Goal: Task Accomplishment & Management: Complete application form

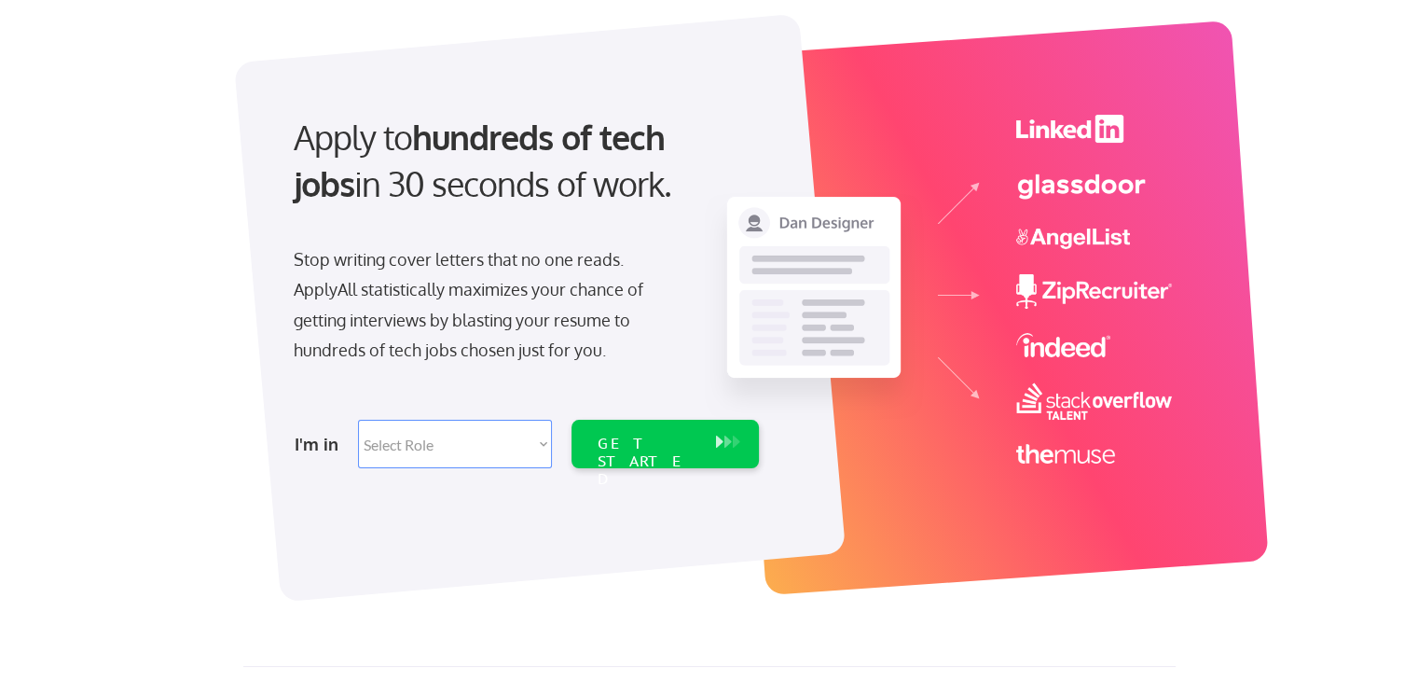
scroll to position [93, 0]
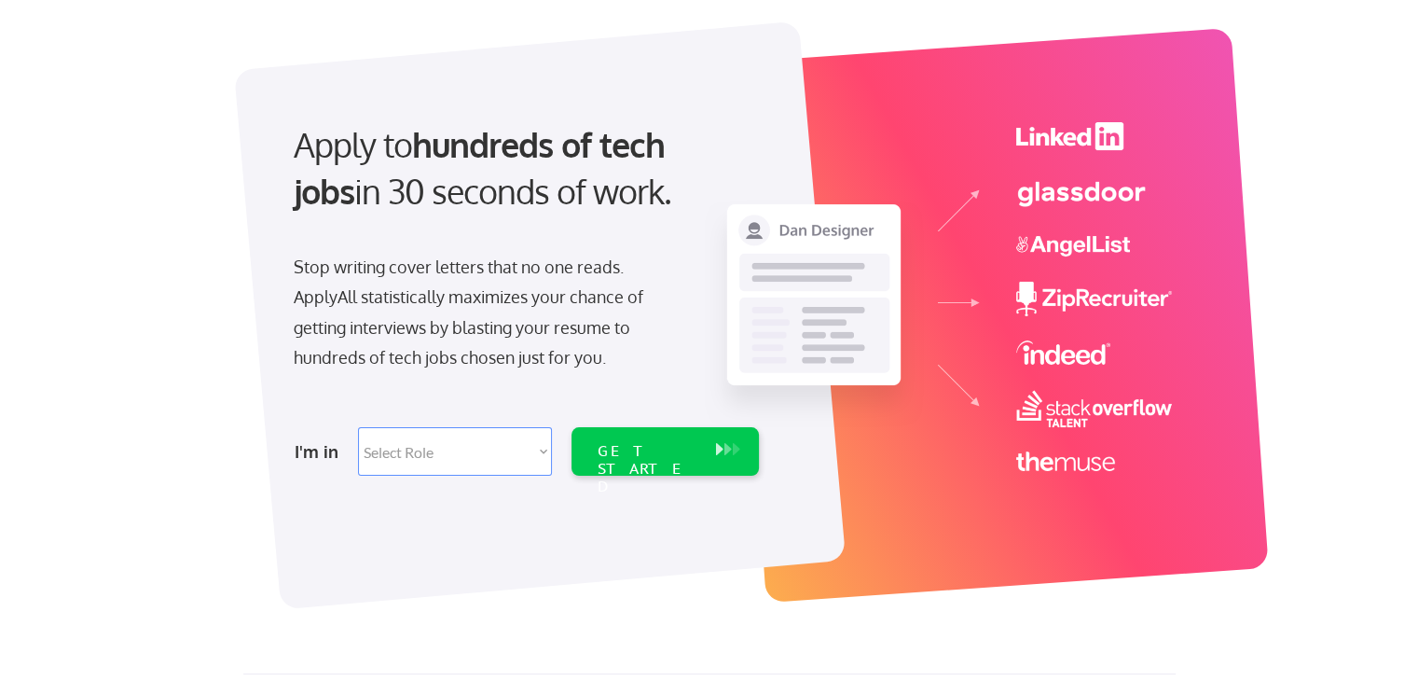
click at [446, 441] on select "Select Role Software Engineering Product Management Customer Success Sales UI/U…" at bounding box center [455, 451] width 194 height 48
select select ""product""
click at [358, 427] on select "Select Role Software Engineering Product Management Customer Success Sales UI/U…" at bounding box center [455, 451] width 194 height 48
select select ""product""
click at [656, 461] on div "GET STARTED" at bounding box center [647, 451] width 118 height 48
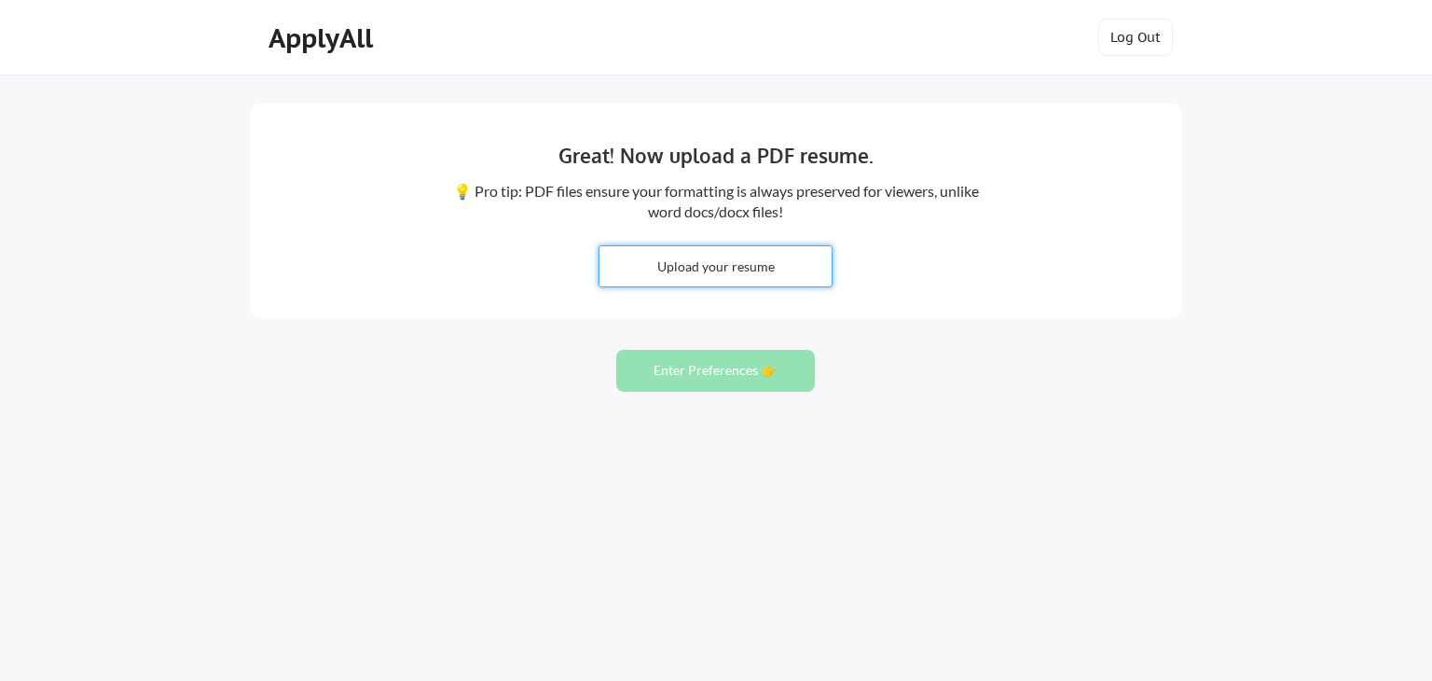
click at [784, 255] on input "file" at bounding box center [715, 266] width 232 height 40
type input "C:\fakepath\Gayatri Majeti.docx"
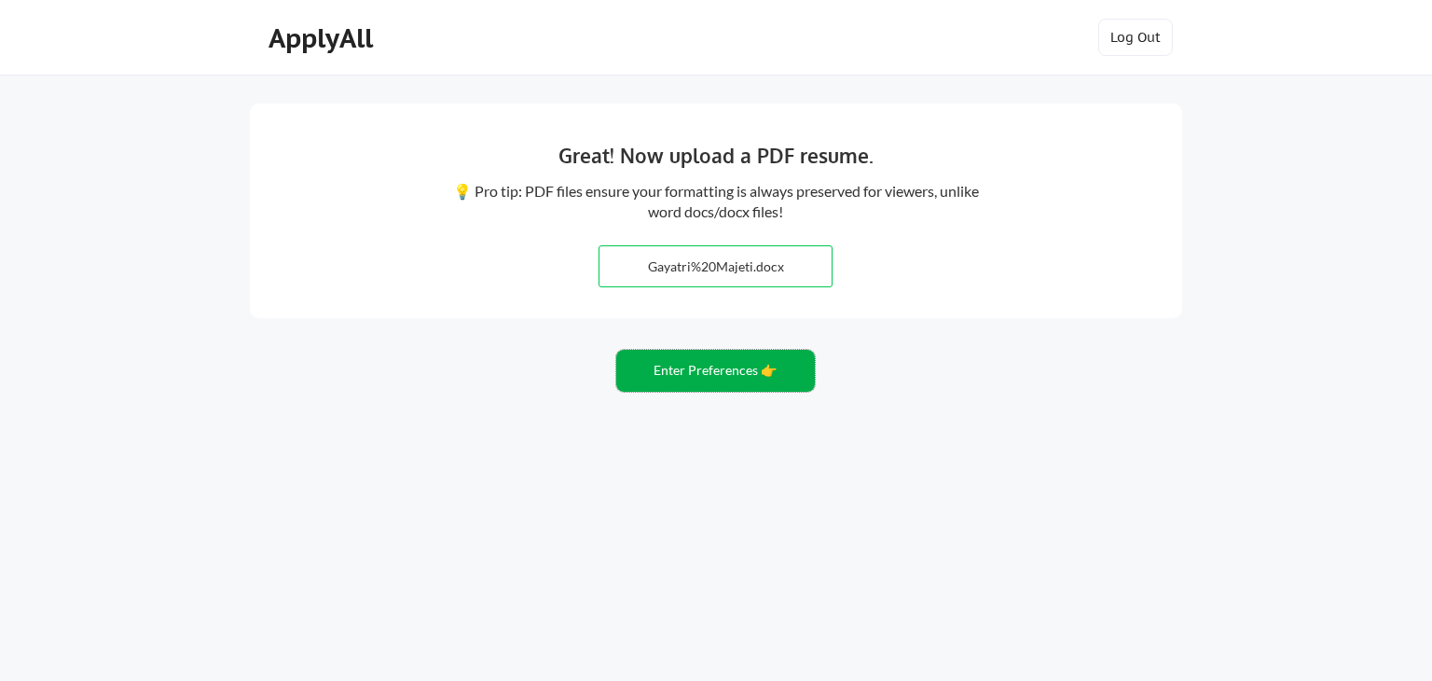
drag, startPoint x: 664, startPoint y: 383, endPoint x: 662, endPoint y: 473, distance: 89.5
click at [662, 473] on div "Great! Now upload a PDF resume. 💡 Pro tip: PDF files ensure your formatting is …" at bounding box center [716, 340] width 1432 height 681
click at [679, 370] on button "Enter Preferences 👉" at bounding box center [715, 371] width 199 height 42
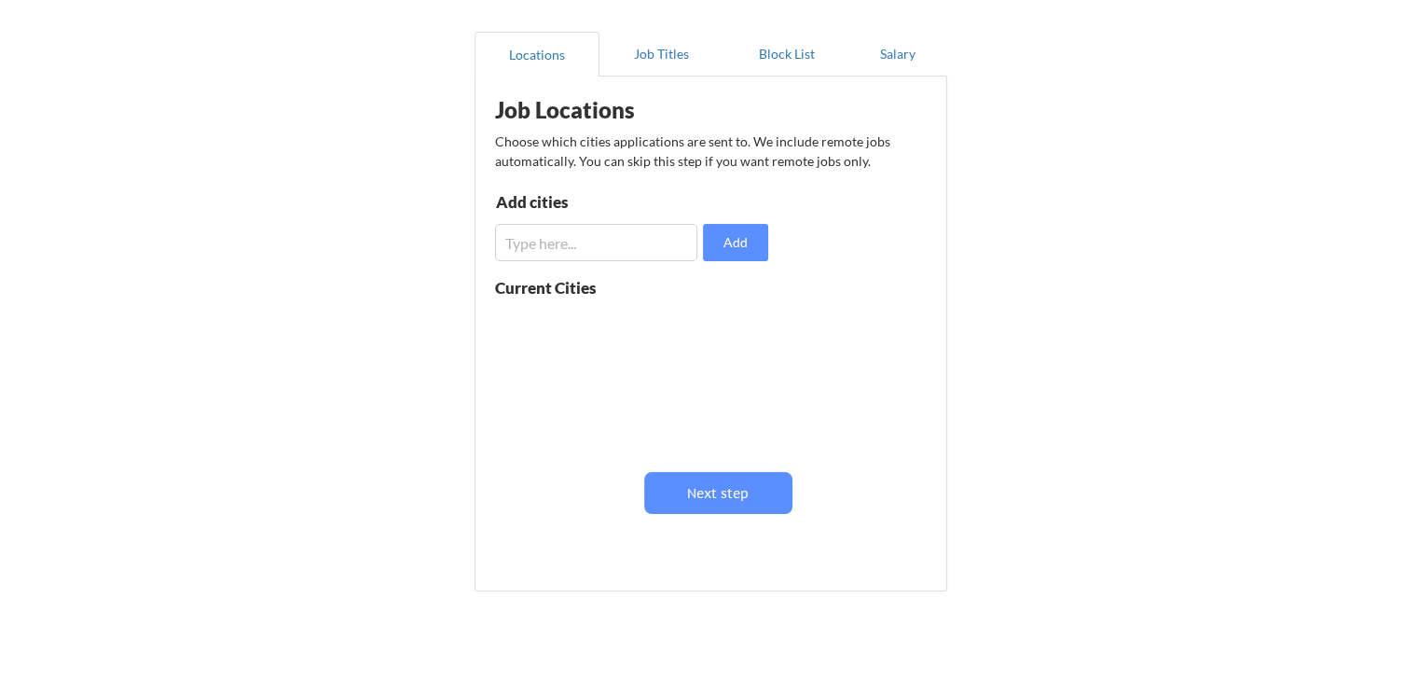
scroll to position [186, 0]
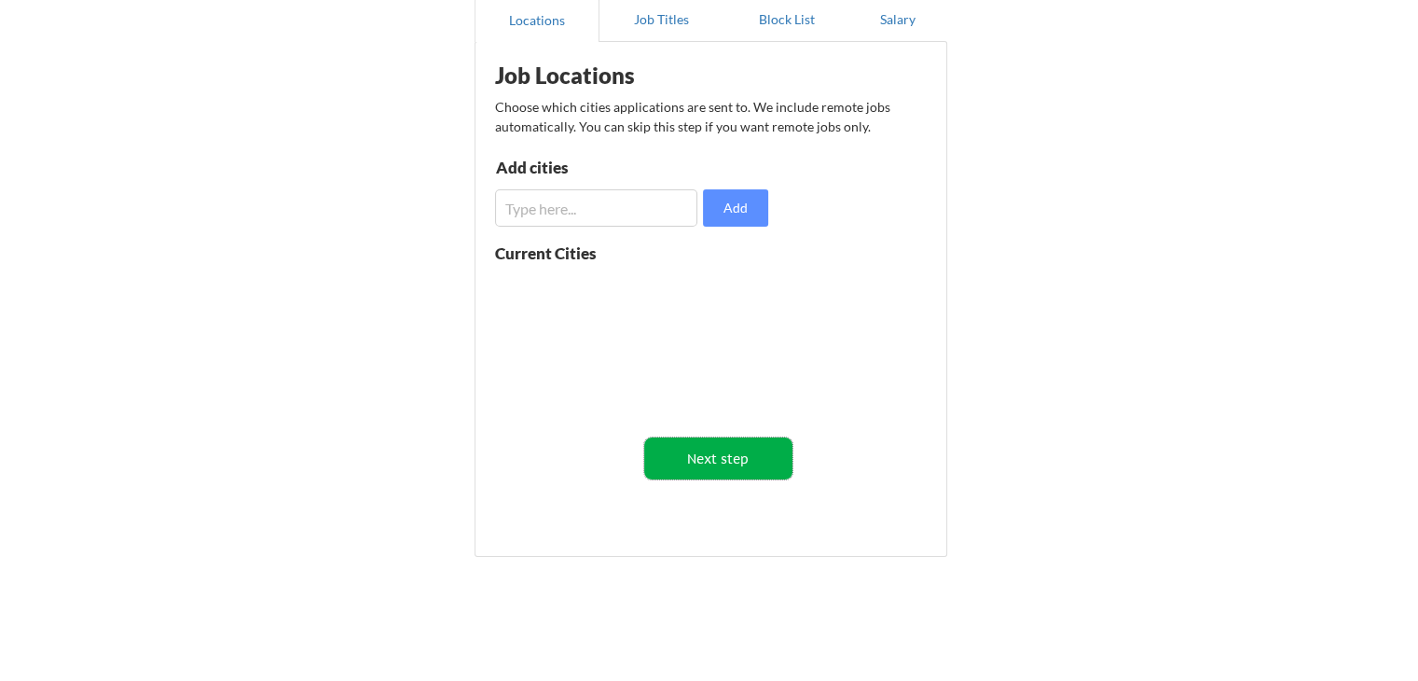
click at [742, 472] on button "Next step" at bounding box center [718, 458] width 148 height 42
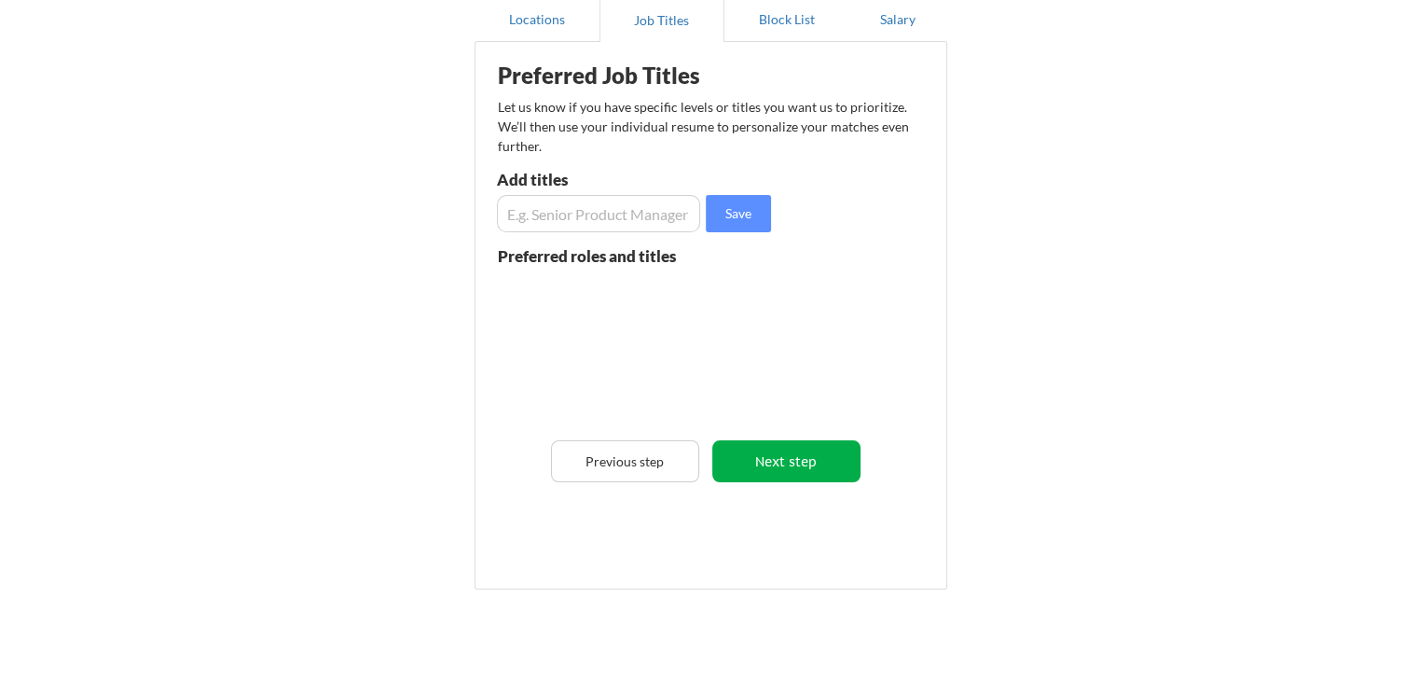
click at [819, 459] on button "Next step" at bounding box center [786, 461] width 148 height 42
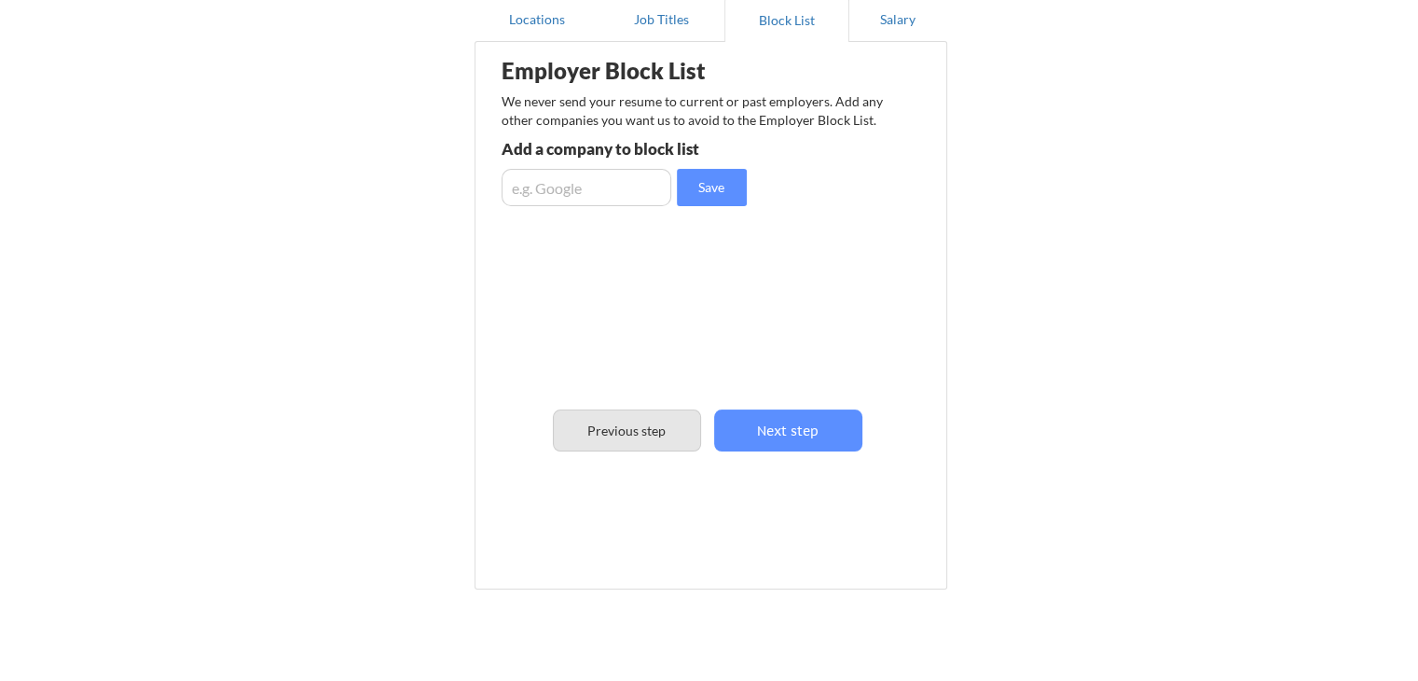
click at [575, 442] on button "Previous step" at bounding box center [627, 430] width 148 height 42
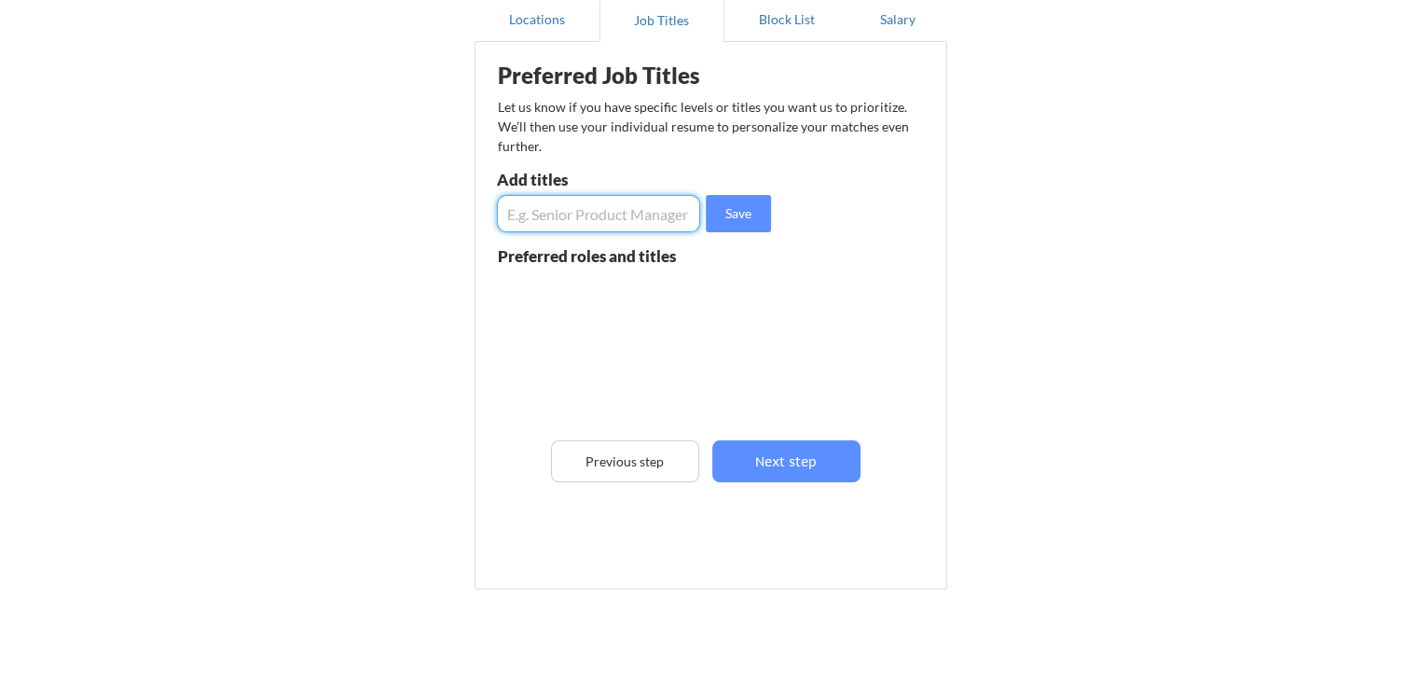
click at [600, 216] on input "input" at bounding box center [598, 213] width 203 height 37
type input "S"
type input "Product Manager"
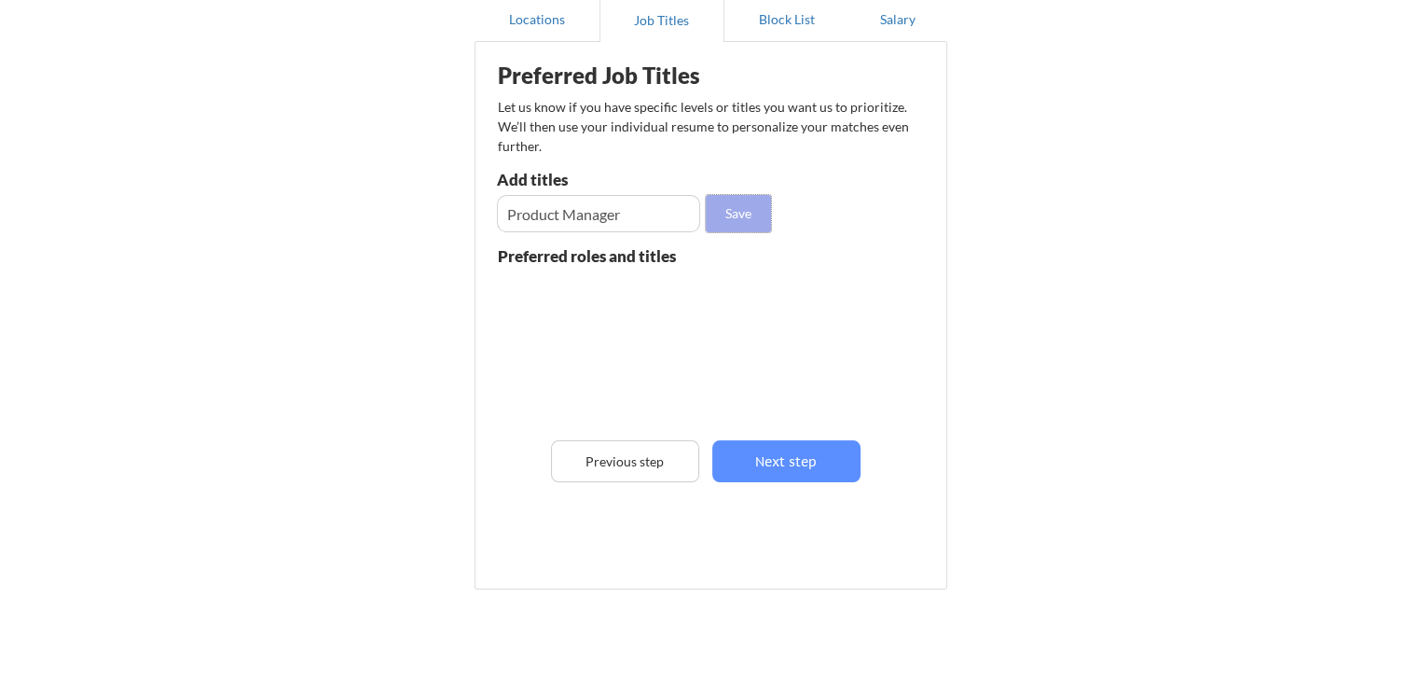
click at [723, 216] on button "Save" at bounding box center [738, 213] width 65 height 37
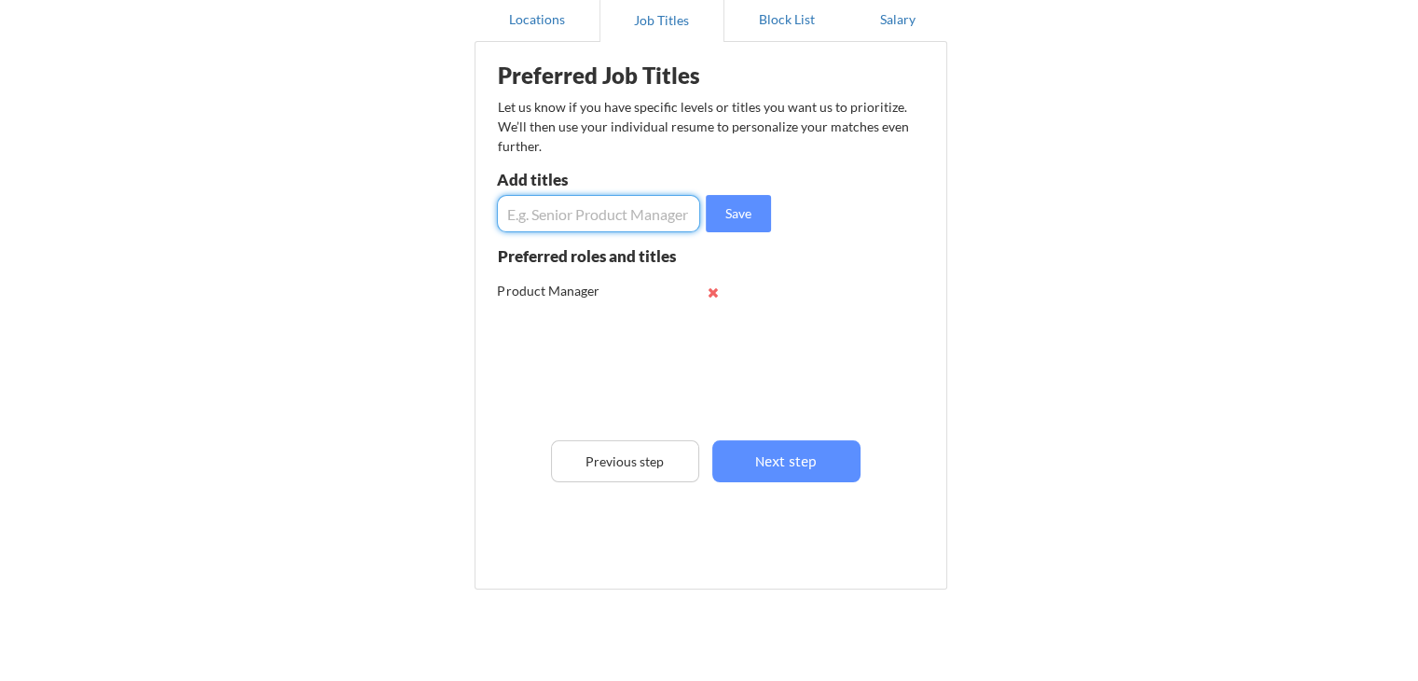
click at [601, 225] on input "input" at bounding box center [598, 213] width 203 height 37
type input "Digital Product Manager"
click at [734, 217] on button "Save" at bounding box center [738, 213] width 65 height 37
click at [576, 199] on input "input" at bounding box center [598, 213] width 203 height 37
click at [524, 210] on input "input" at bounding box center [598, 213] width 203 height 37
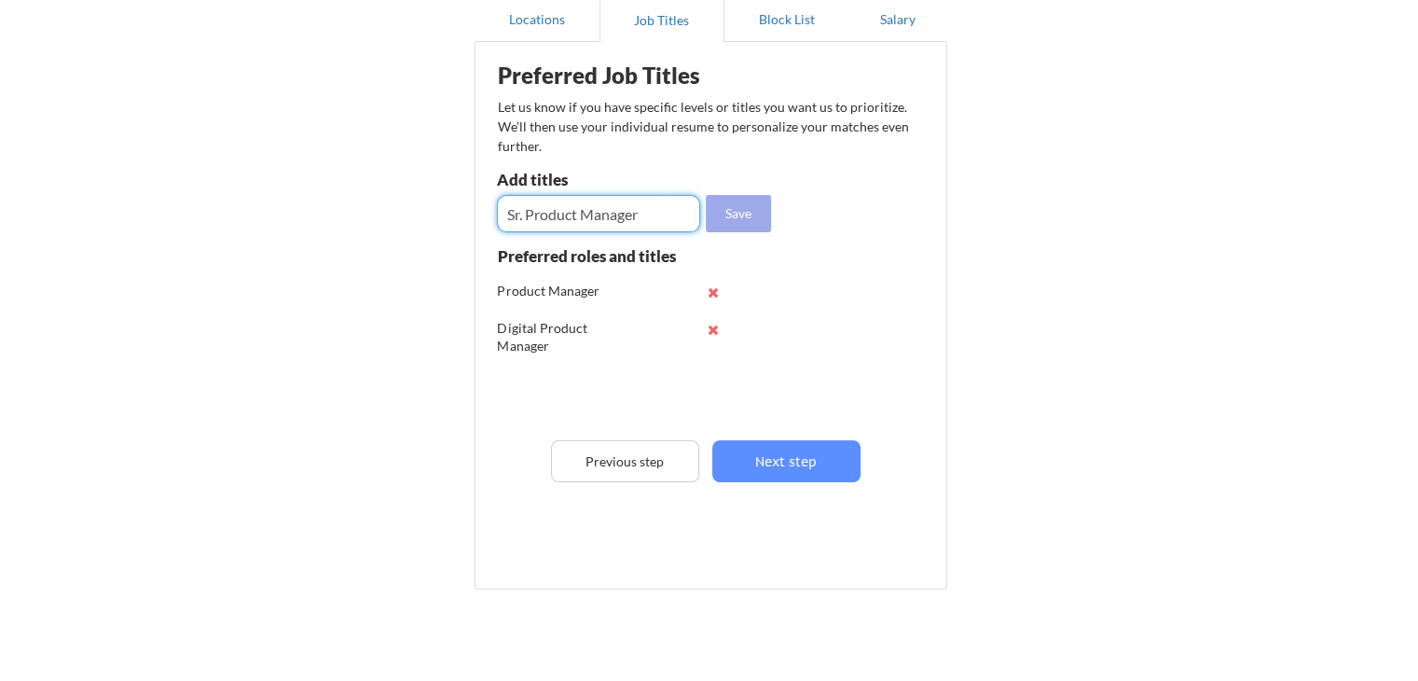
type input "Sr. Product Manager"
click at [743, 208] on button "Save" at bounding box center [738, 213] width 65 height 37
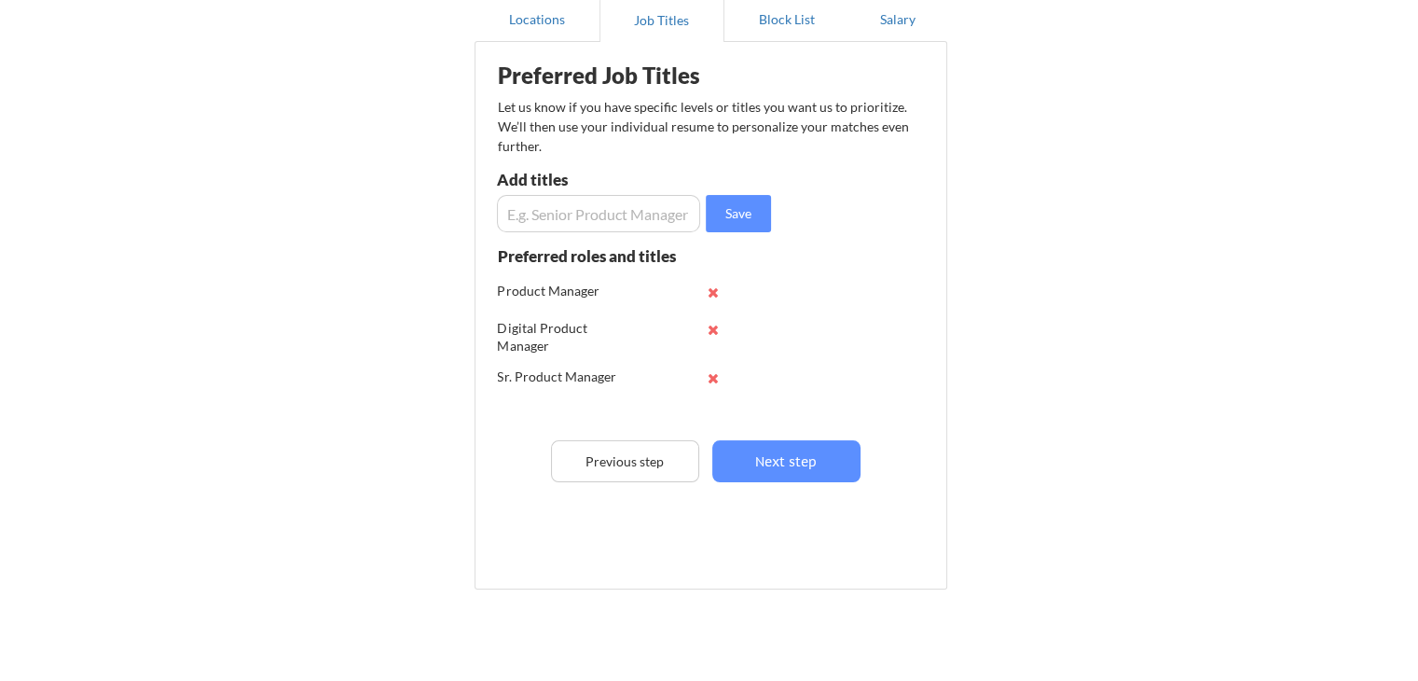
click at [608, 218] on input "input" at bounding box center [598, 213] width 203 height 37
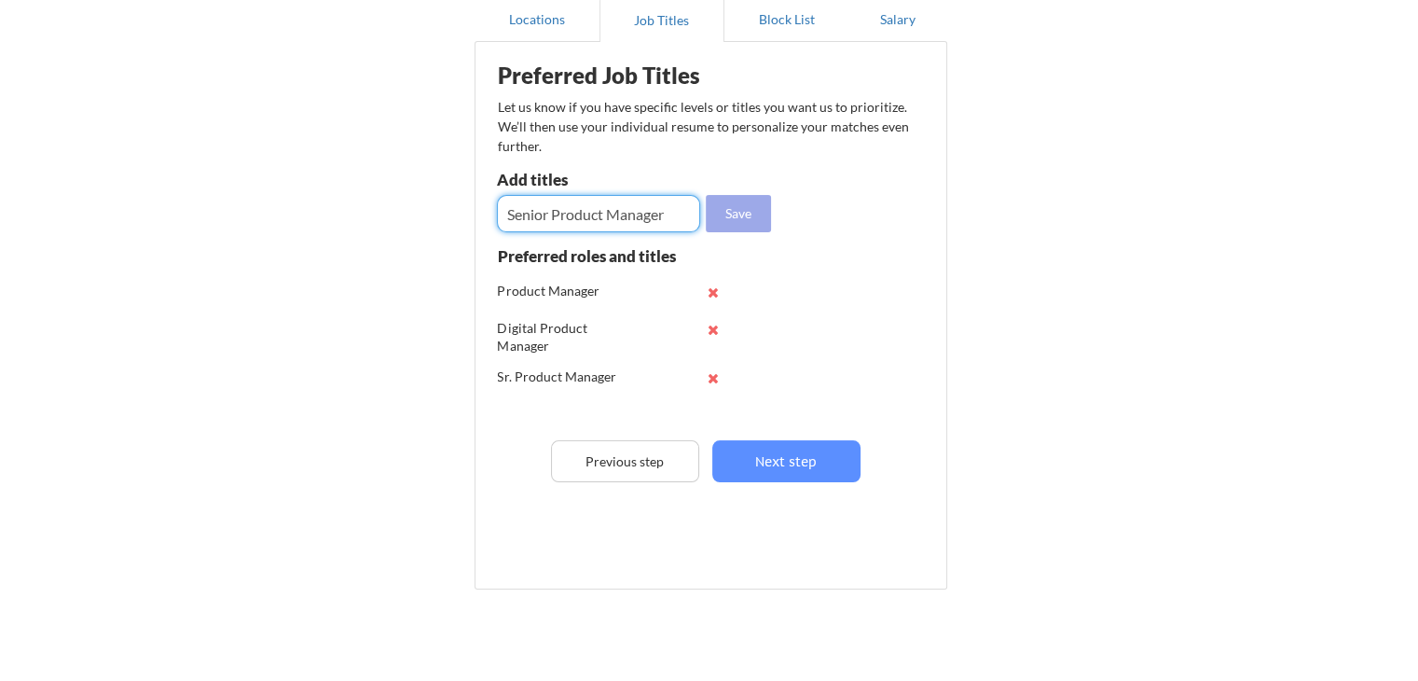
type input "Senior Product Manager"
click at [725, 214] on button "Save" at bounding box center [738, 213] width 65 height 37
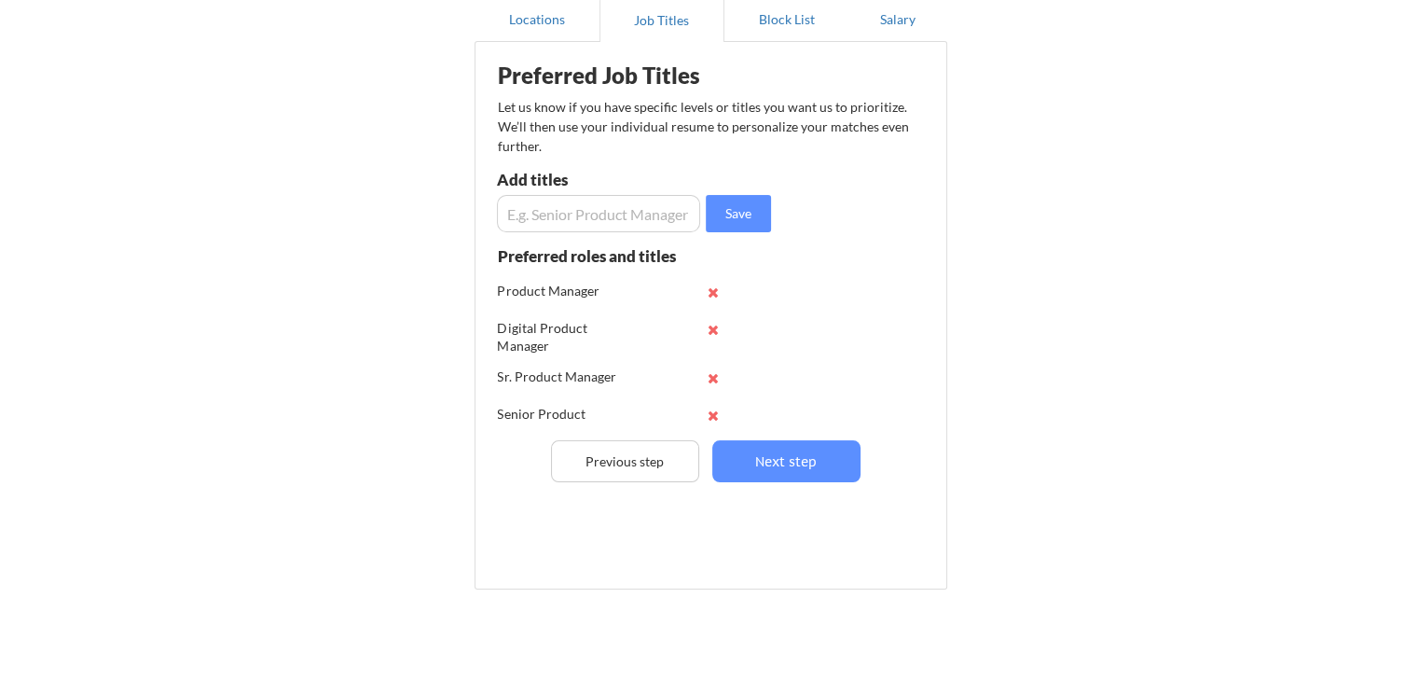
click at [658, 220] on input "input" at bounding box center [598, 213] width 203 height 37
type input "Senior Product Owner"
click at [747, 215] on button "Save" at bounding box center [738, 213] width 65 height 37
click at [655, 197] on input "input" at bounding box center [598, 213] width 203 height 37
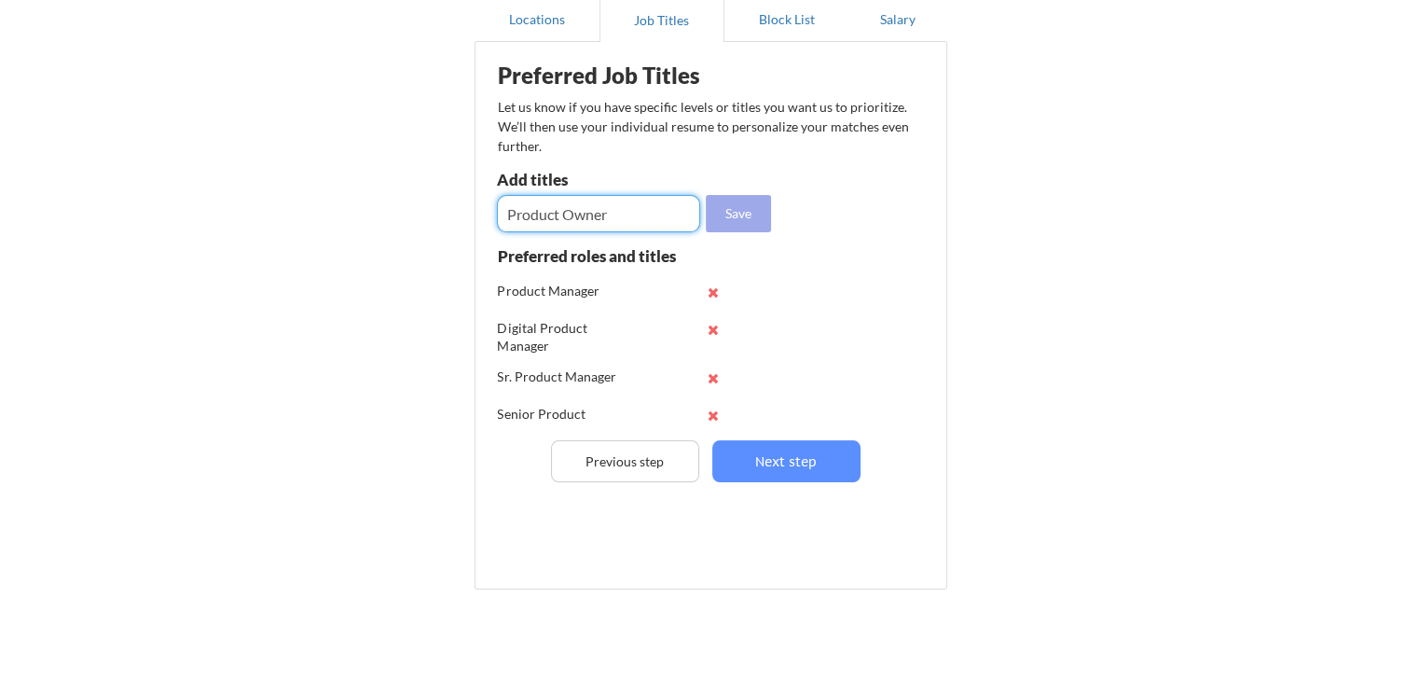
type input "Product Owner"
click at [733, 207] on button "Save" at bounding box center [738, 213] width 65 height 37
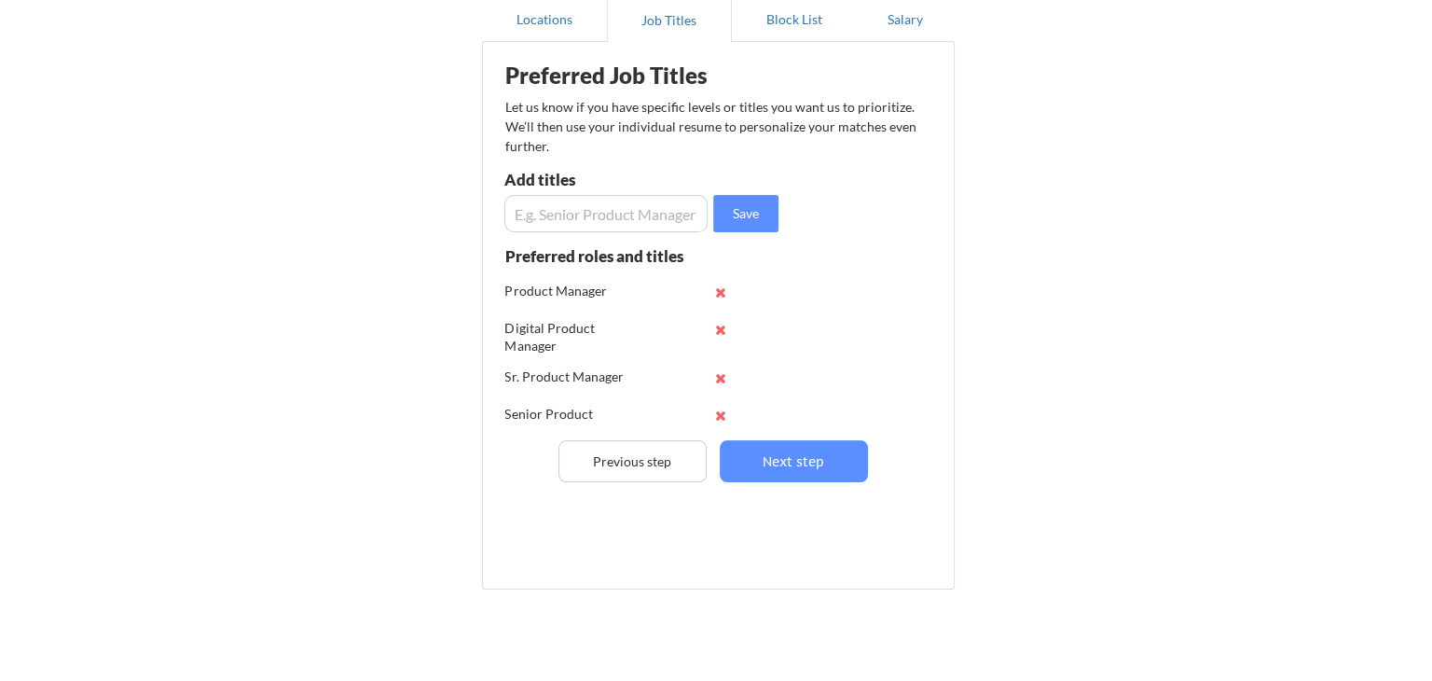
scroll to position [73, 0]
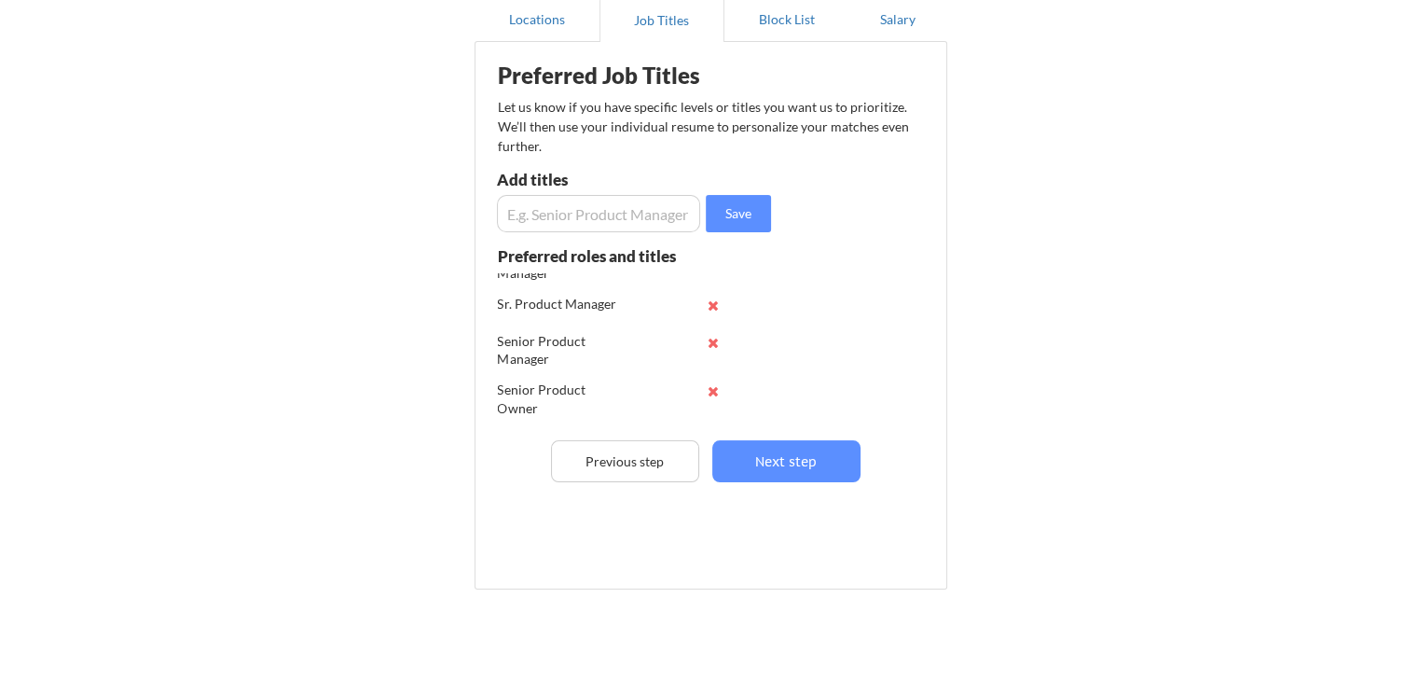
click at [604, 211] on input "input" at bounding box center [598, 213] width 203 height 37
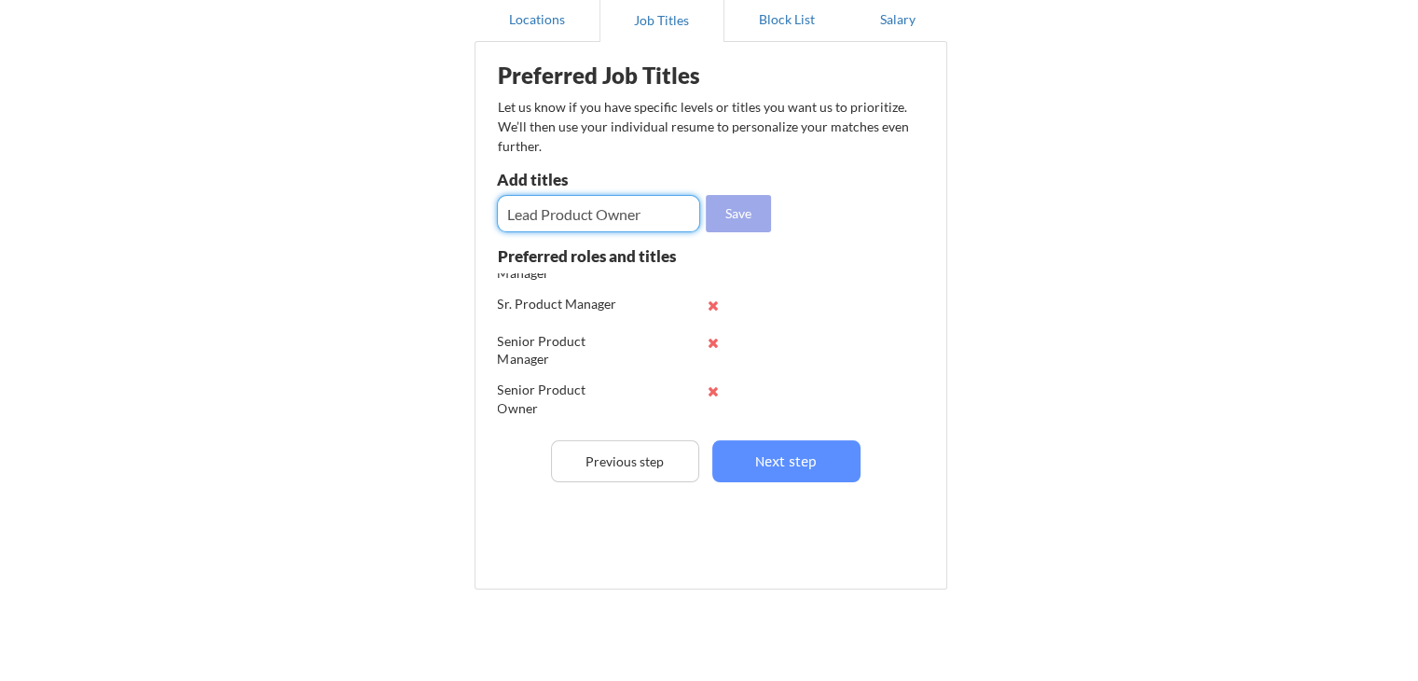
type input "Lead Product Owner"
click at [731, 219] on button "Save" at bounding box center [738, 213] width 65 height 37
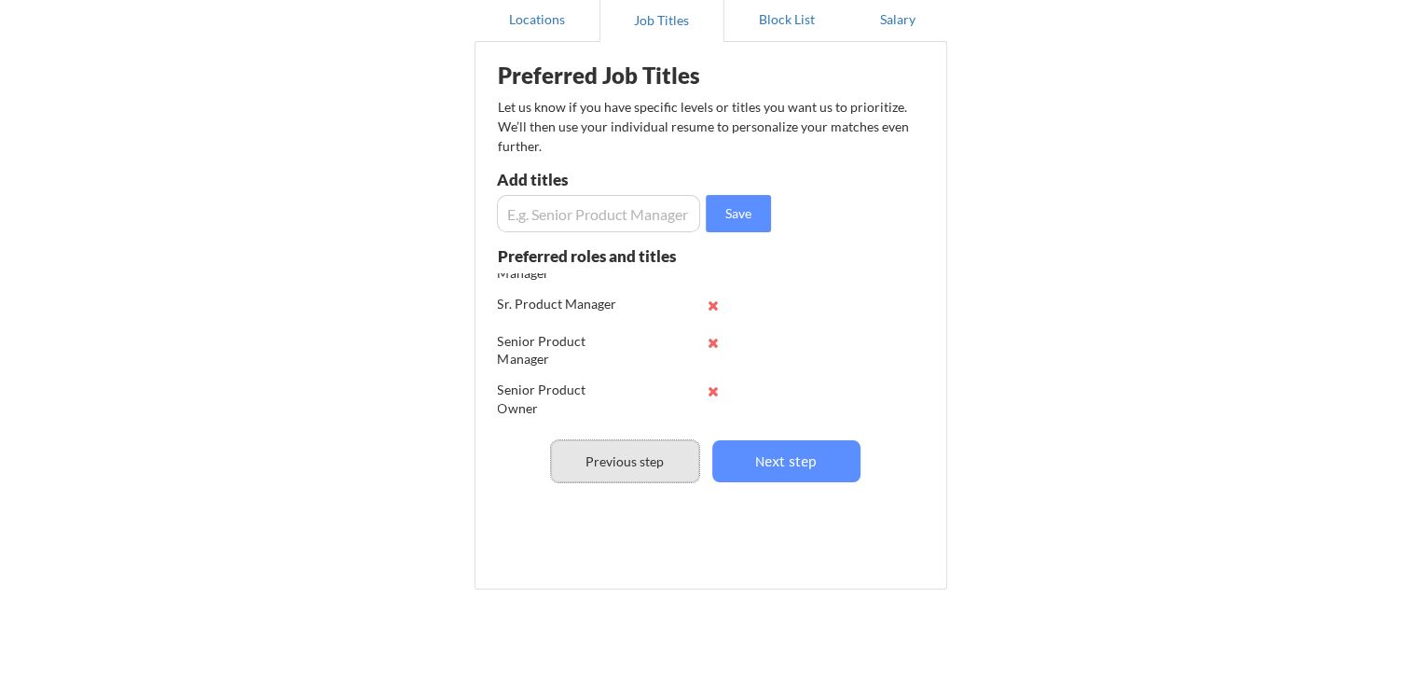
click at [612, 470] on button "Previous step" at bounding box center [625, 461] width 148 height 42
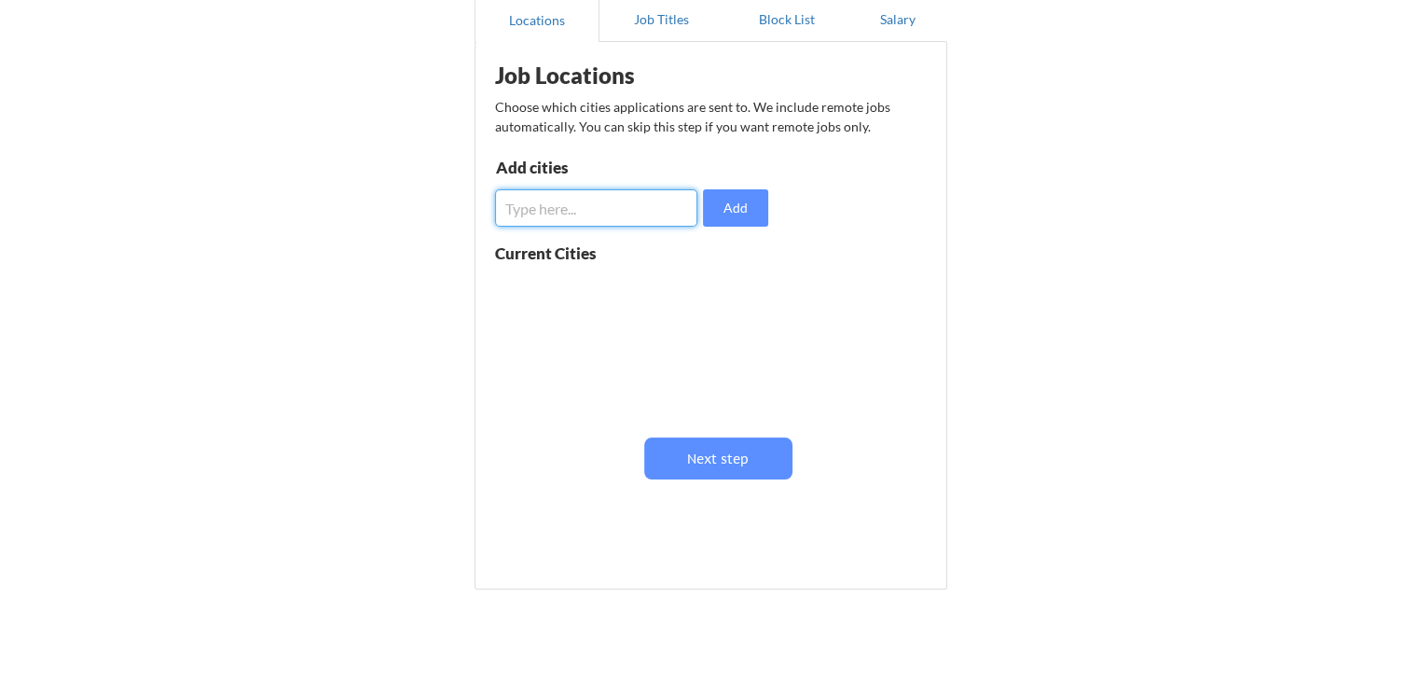
click at [625, 206] on input "input" at bounding box center [596, 207] width 202 height 37
type input "Boston"
click at [744, 213] on button "Add" at bounding box center [735, 207] width 65 height 37
click at [705, 289] on button at bounding box center [711, 289] width 14 height 14
click at [587, 209] on input "input" at bounding box center [596, 207] width 202 height 37
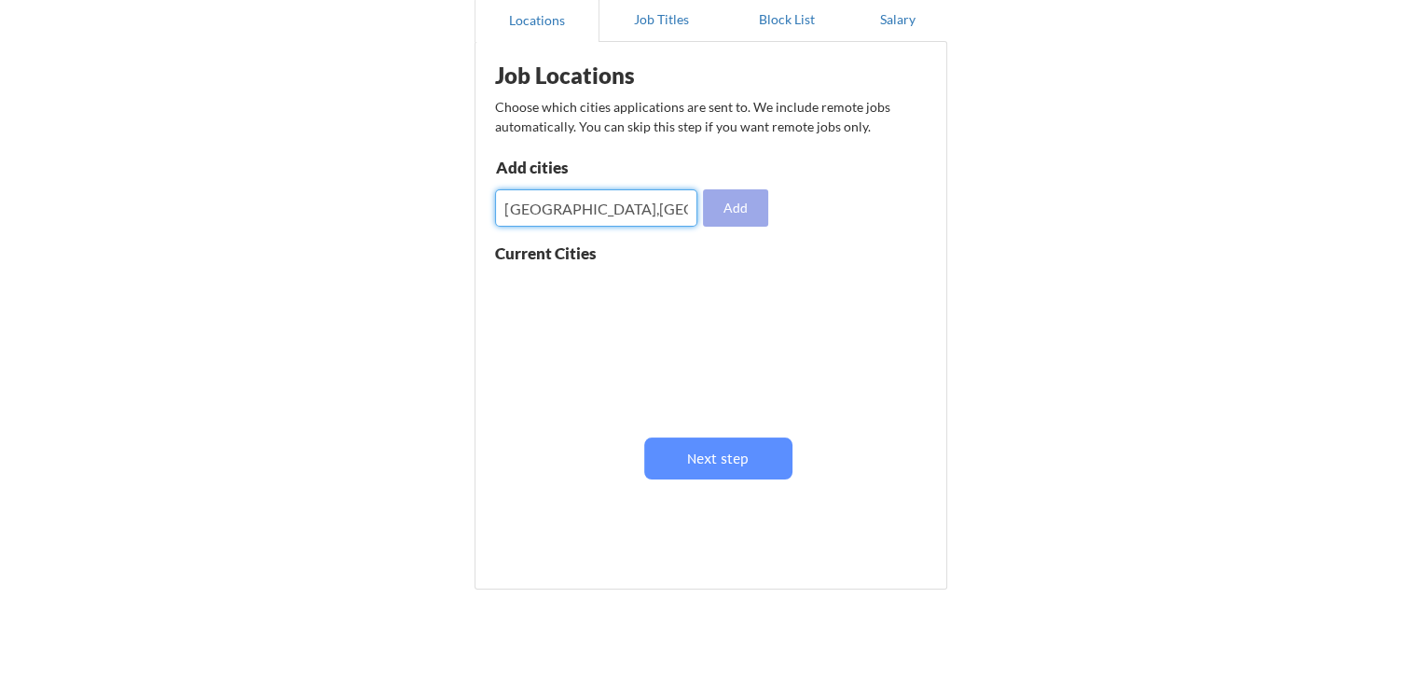
type input "[GEOGRAPHIC_DATA],[GEOGRAPHIC_DATA]"
click at [712, 206] on button "Add" at bounding box center [735, 207] width 65 height 37
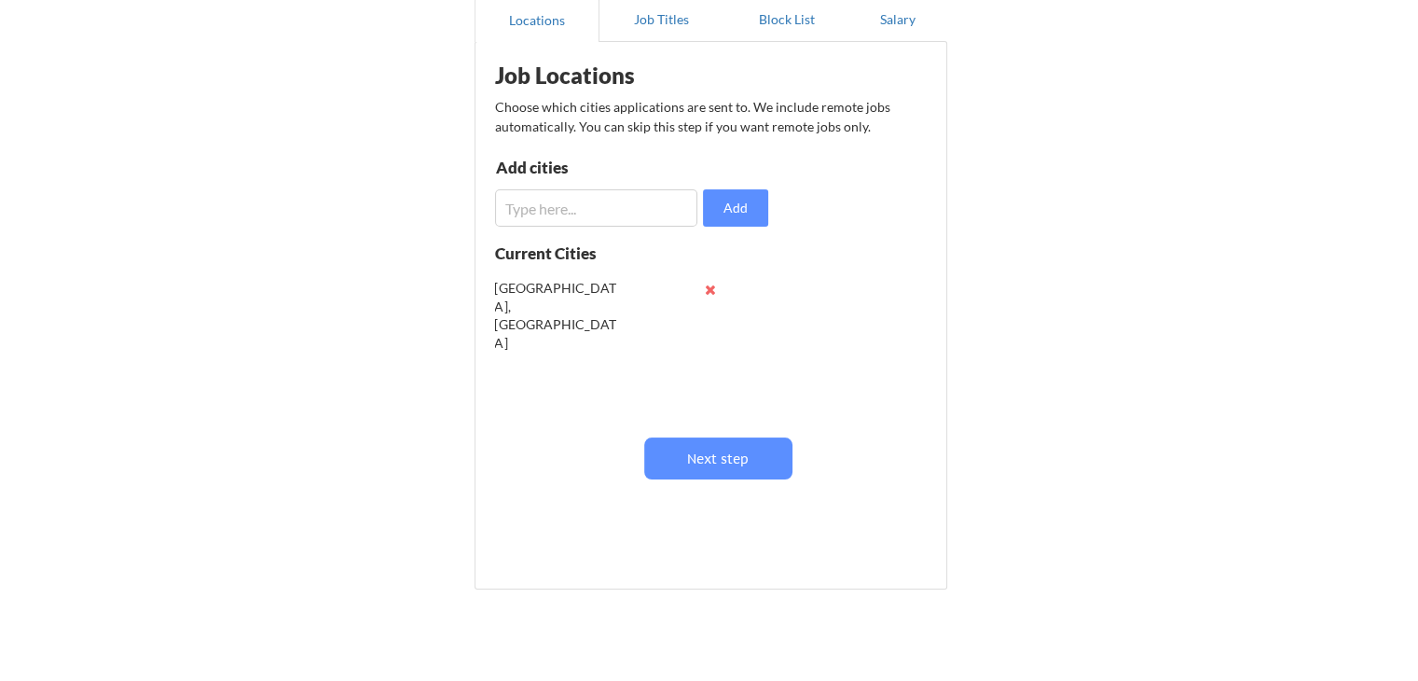
click at [637, 199] on input "input" at bounding box center [596, 207] width 202 height 37
type input "[US_STATE]"
click at [726, 232] on div "Job Locations Choose which cities applications are sent to. We include remote j…" at bounding box center [715, 292] width 460 height 482
click at [731, 202] on button "Add" at bounding box center [735, 207] width 65 height 37
click at [630, 198] on input "input" at bounding box center [596, 207] width 202 height 37
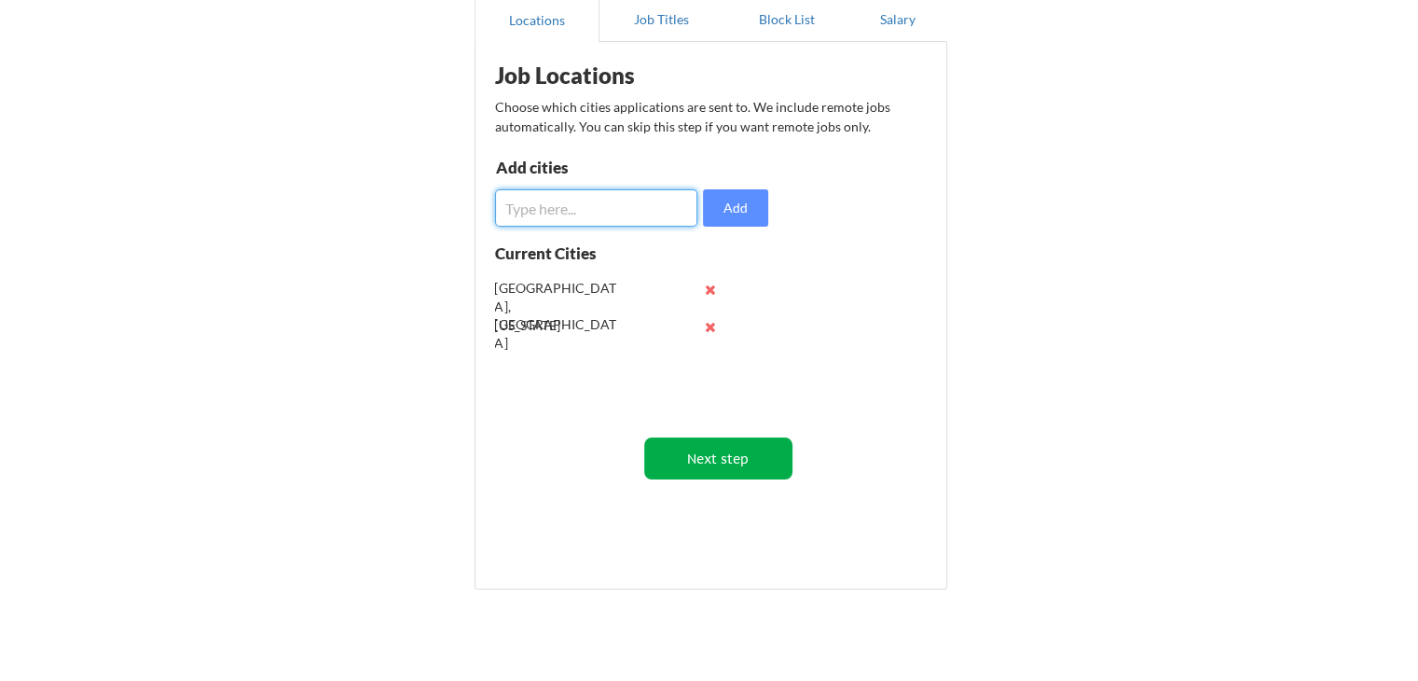
click at [723, 456] on button "Next step" at bounding box center [718, 458] width 148 height 42
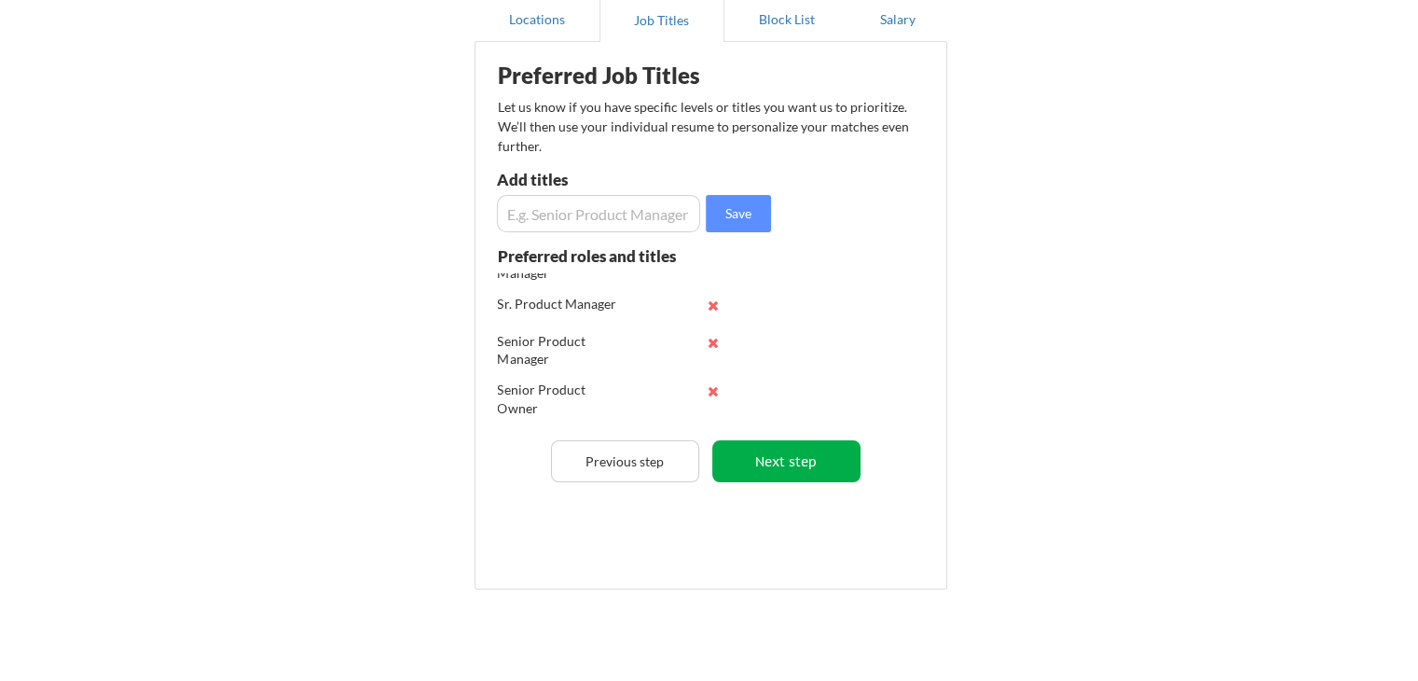
click at [779, 458] on button "Next step" at bounding box center [786, 461] width 148 height 42
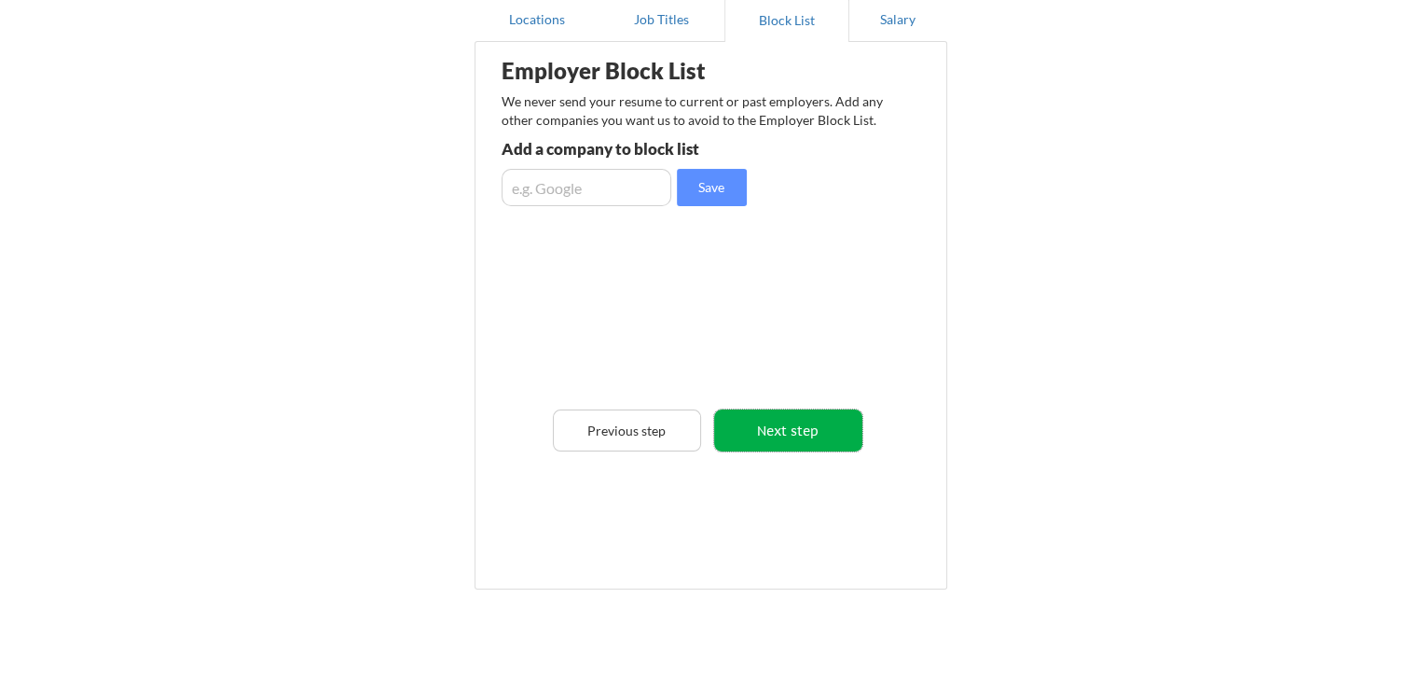
click at [763, 427] on button "Next step" at bounding box center [788, 430] width 148 height 42
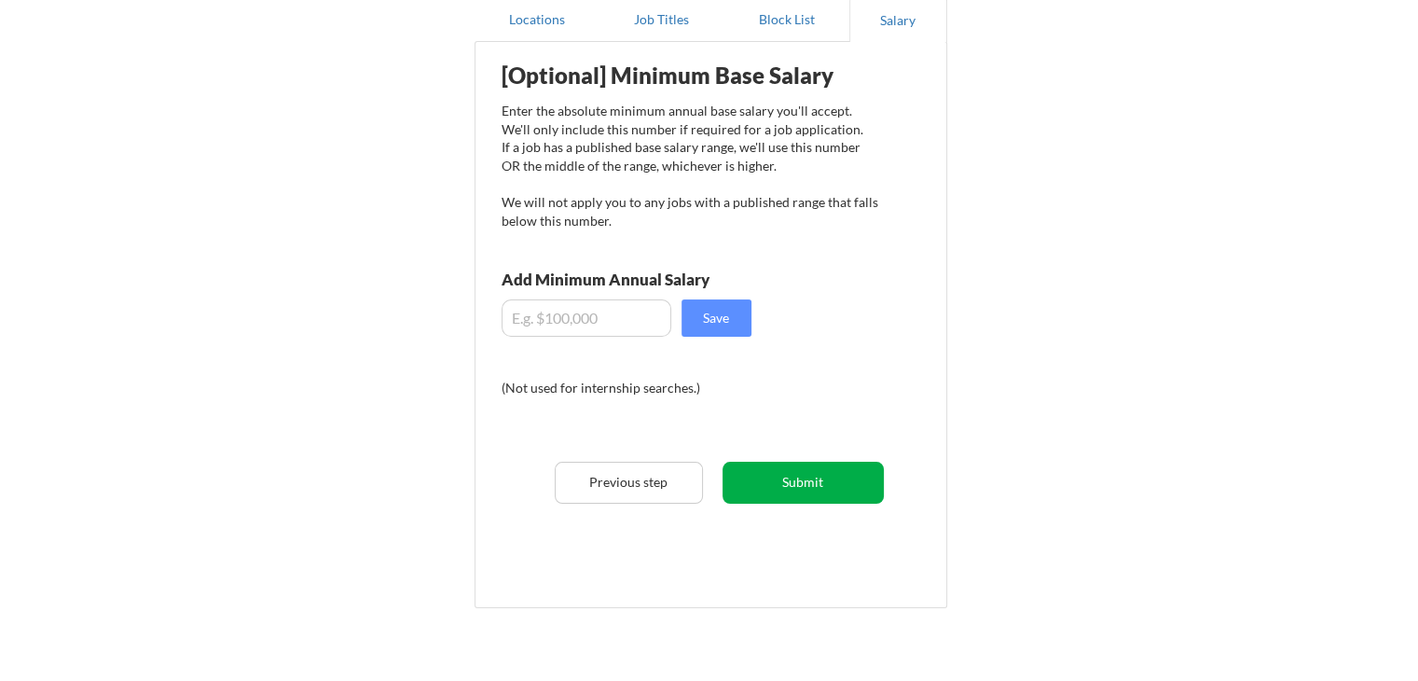
click at [862, 489] on button "Submit" at bounding box center [803, 482] width 161 height 42
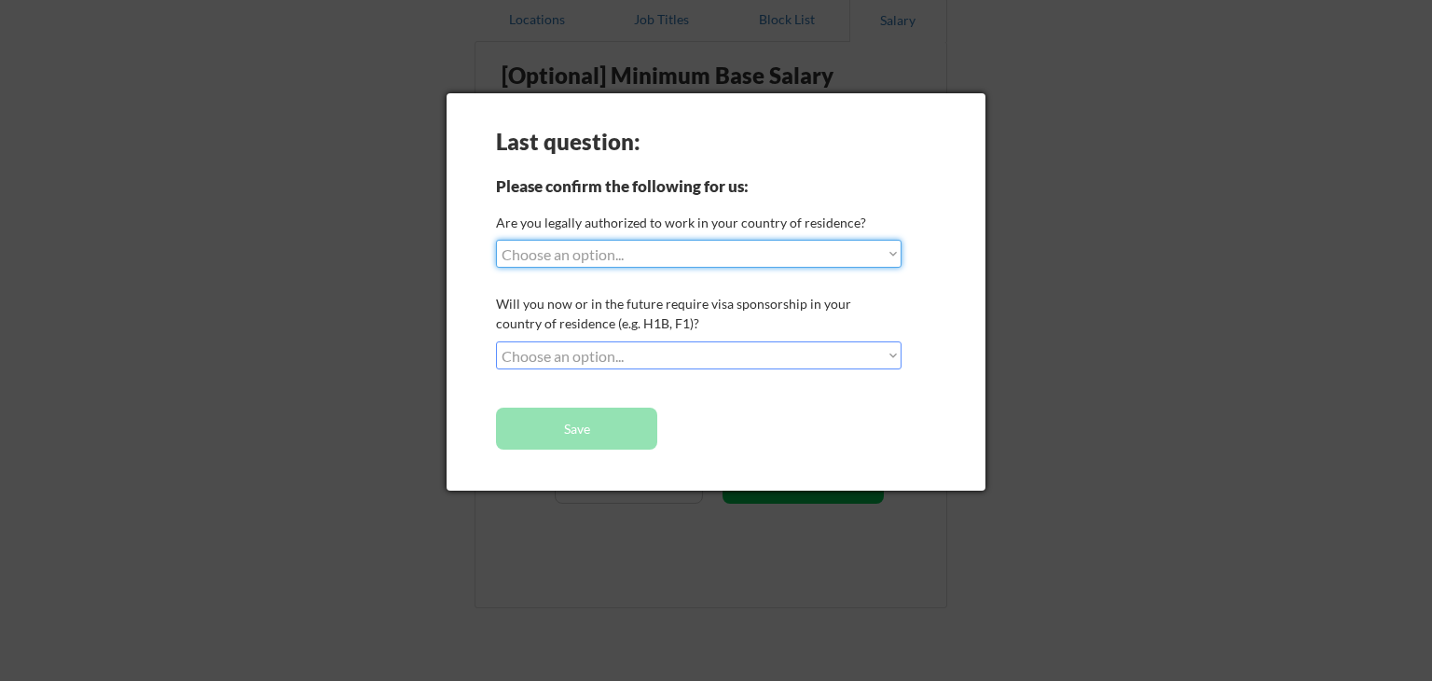
click at [606, 255] on select "Choose an option... Yes, I am a US Citizen Yes, I am a Canadian Citizen Yes, I …" at bounding box center [699, 254] width 406 height 28
select select ""yes__i_am_a_us_citizen""
click at [496, 240] on select "Choose an option... Yes, I am a US Citizen Yes, I am a Canadian Citizen Yes, I …" at bounding box center [699, 254] width 406 height 28
click at [654, 358] on select "Choose an option... No, I will not need sponsorship Yes, I will need sponsorship" at bounding box center [699, 355] width 406 height 28
select select ""no__i_will_not_need_sponsorship""
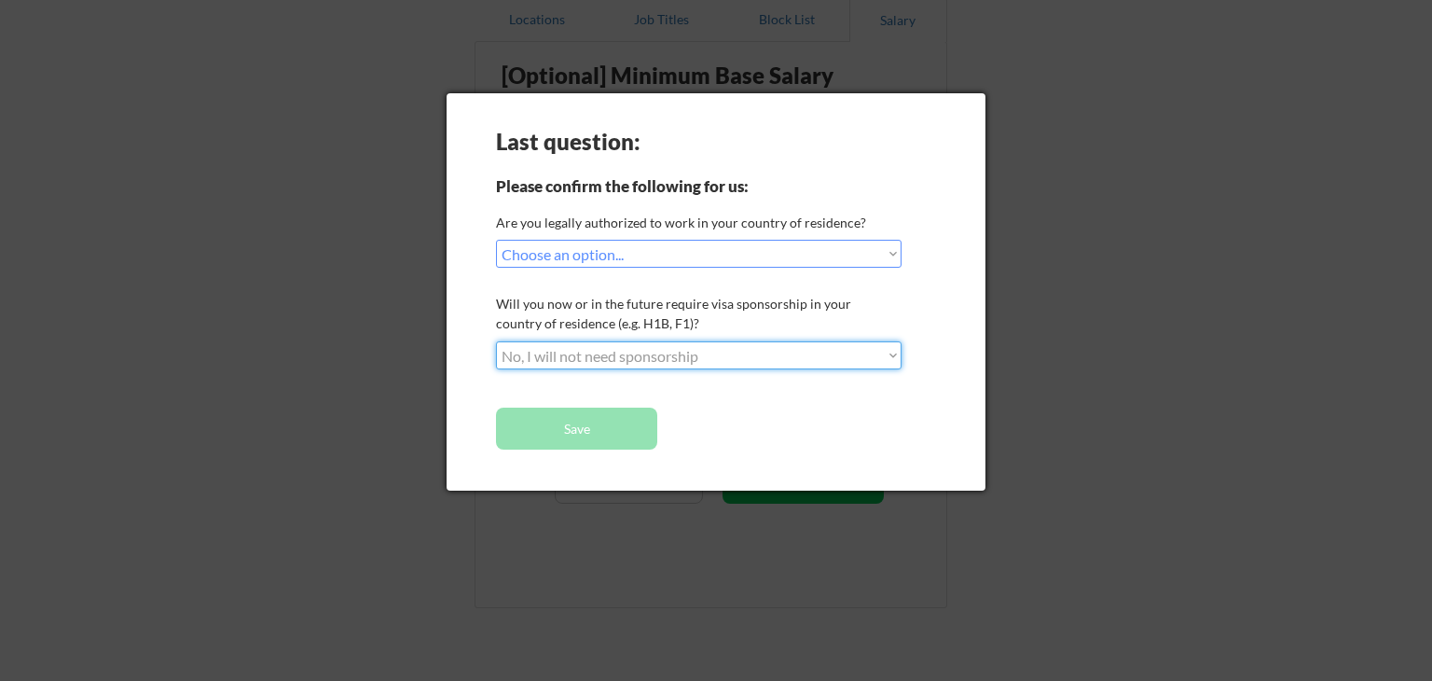
click at [496, 341] on select "Choose an option... No, I will not need sponsorship Yes, I will need sponsorship" at bounding box center [699, 355] width 406 height 28
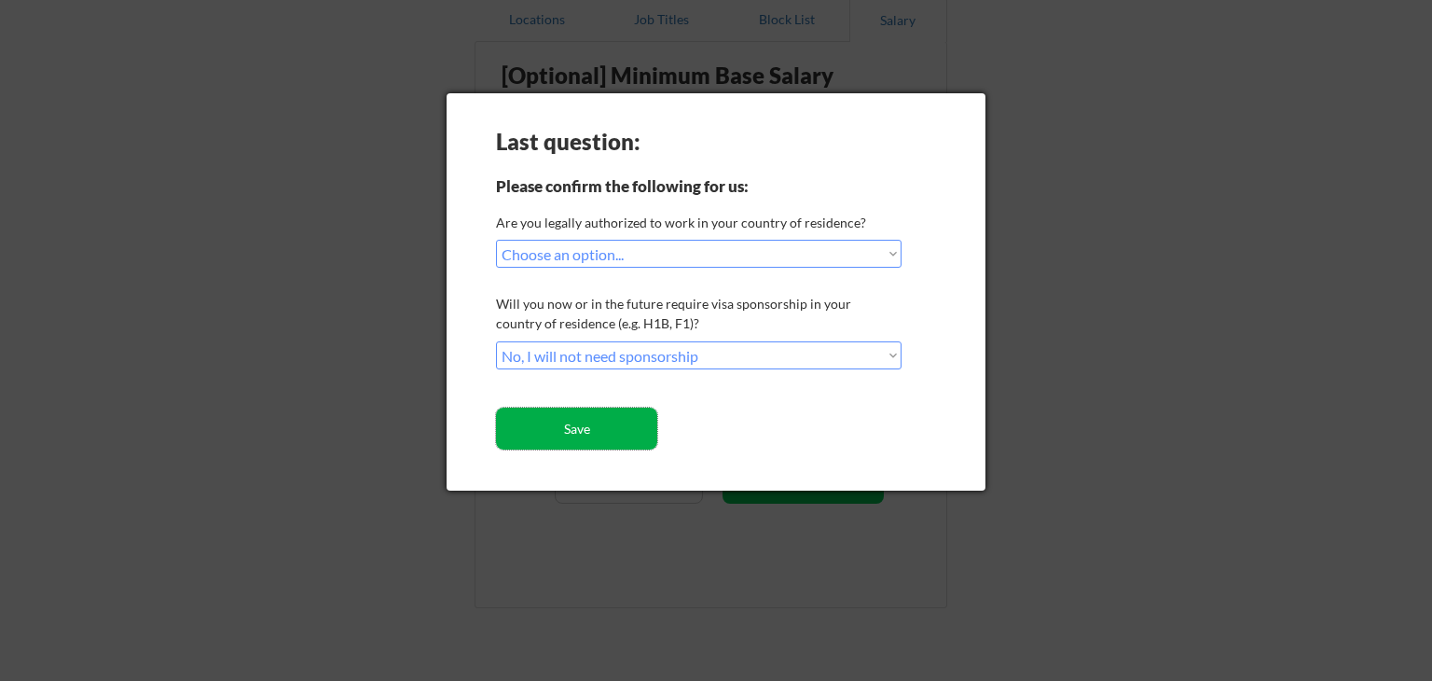
click at [600, 434] on button "Save" at bounding box center [576, 428] width 161 height 42
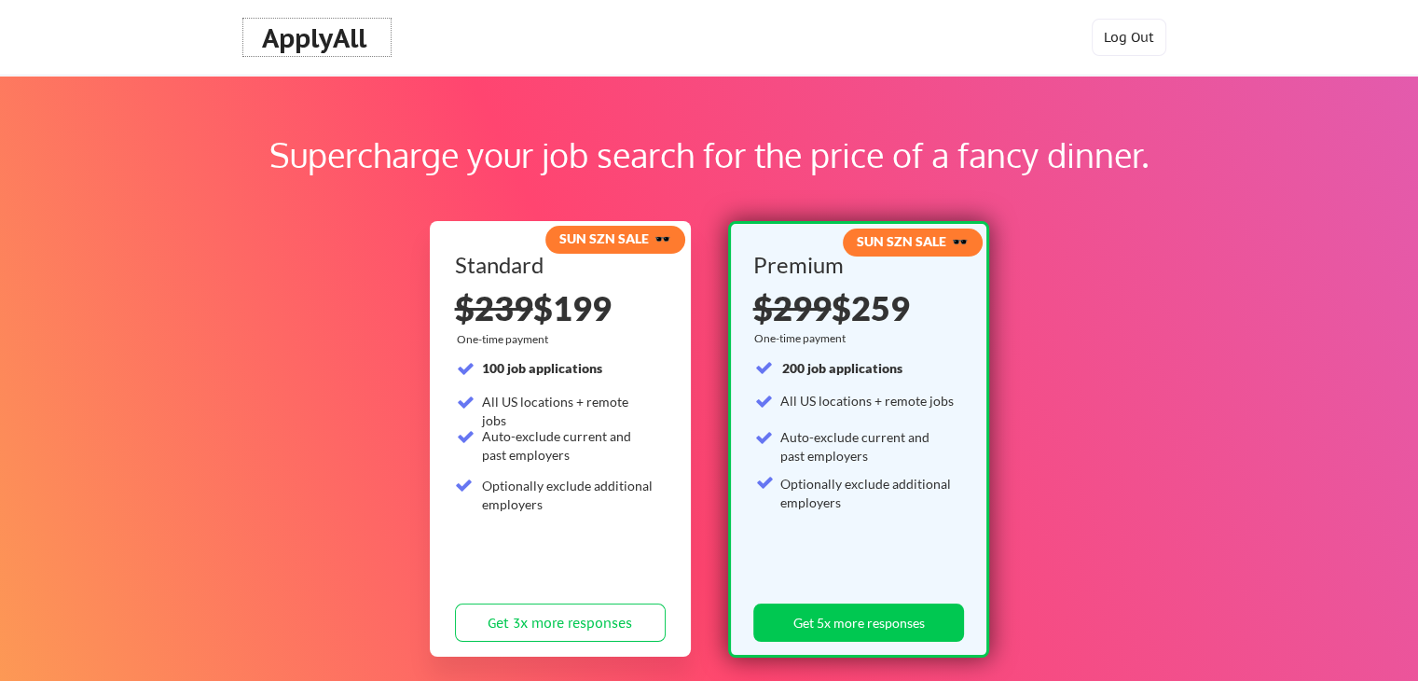
click at [300, 44] on div "ApplyAll" at bounding box center [317, 38] width 110 height 32
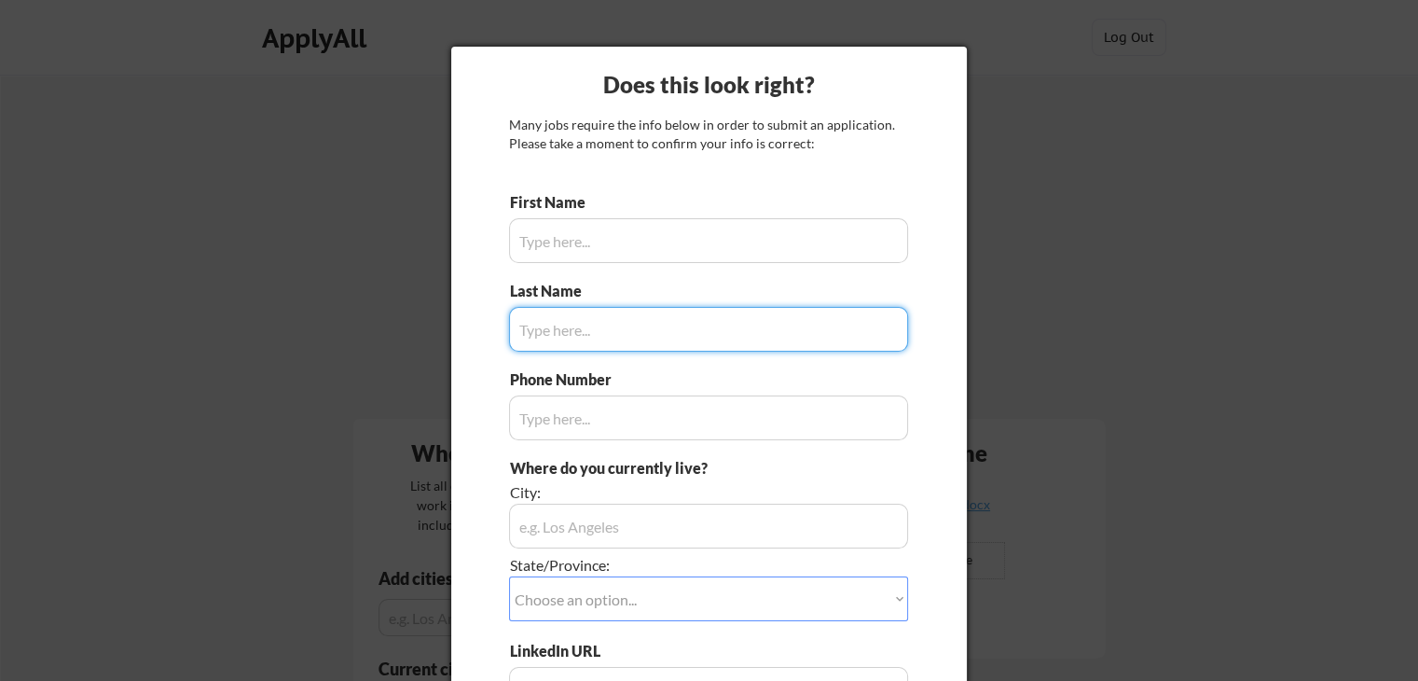
click at [768, 224] on input "input" at bounding box center [708, 240] width 399 height 45
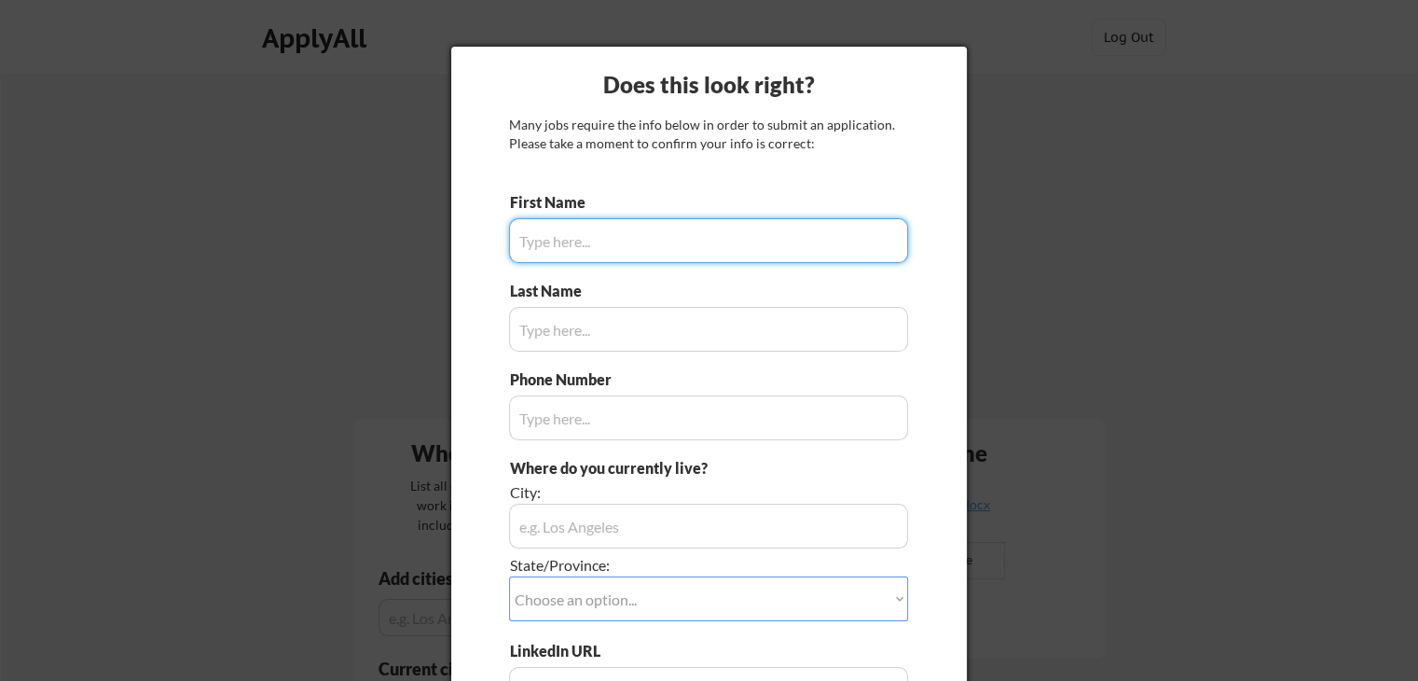
click at [767, 227] on input "input" at bounding box center [708, 240] width 399 height 45
type input "Gayatri"
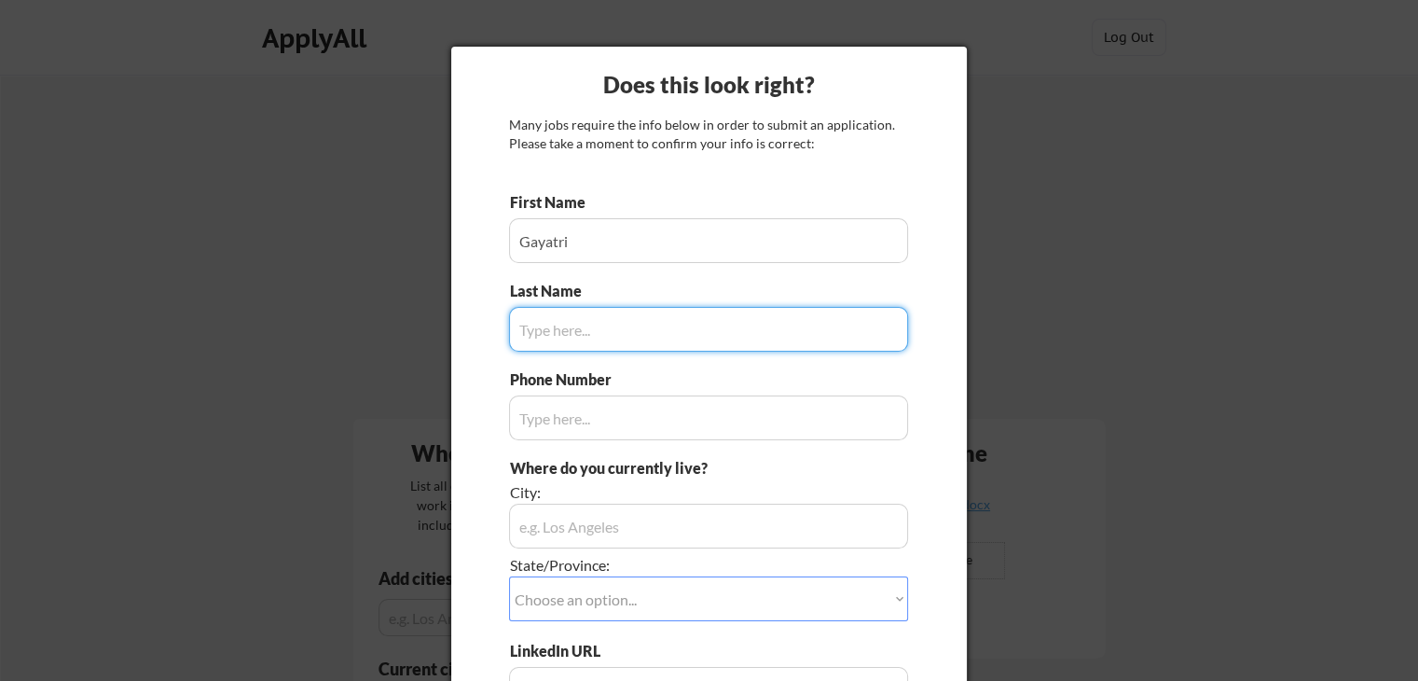
click at [778, 335] on input "input" at bounding box center [708, 329] width 399 height 45
type input "[PERSON_NAME]"
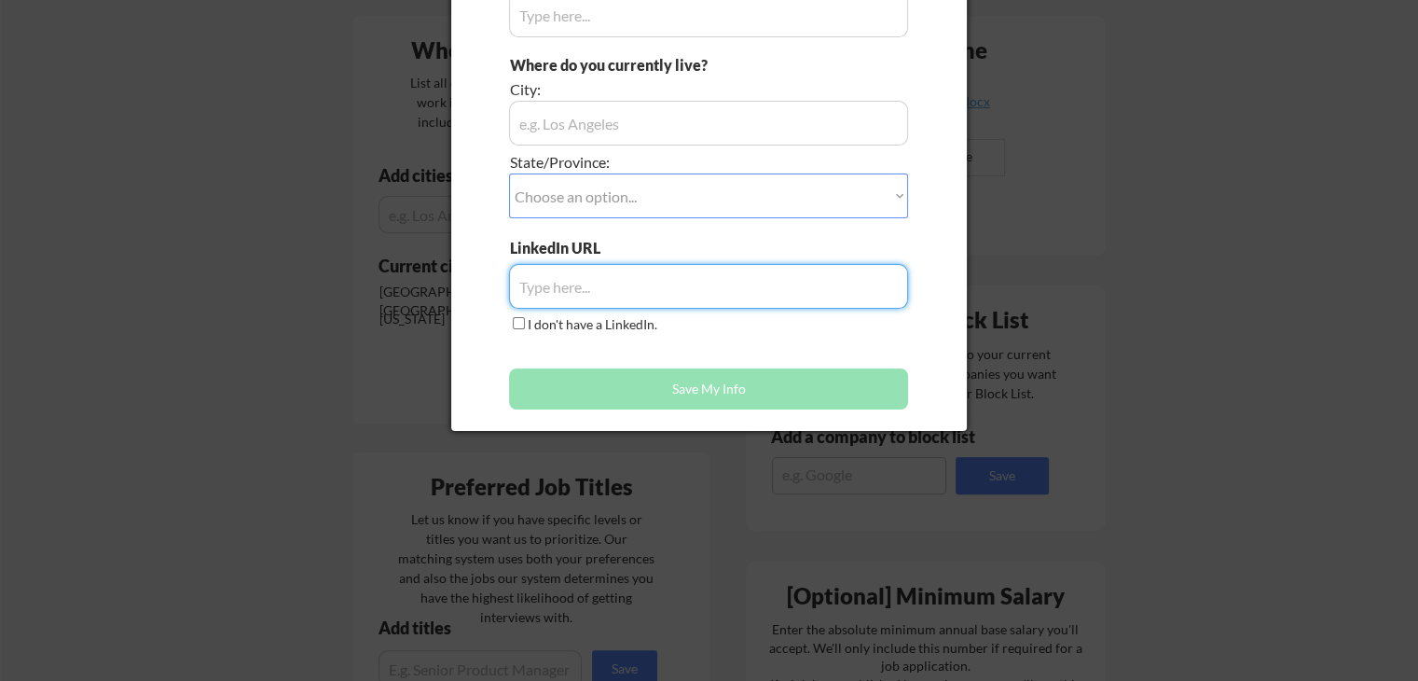
scroll to position [404, 0]
click at [800, 385] on button "Save My Info" at bounding box center [708, 387] width 399 height 41
click at [777, 278] on input "input" at bounding box center [708, 285] width 399 height 45
paste input "[URL][DOMAIN_NAME][PERSON_NAME]"
type input "[URL][DOMAIN_NAME][PERSON_NAME]"
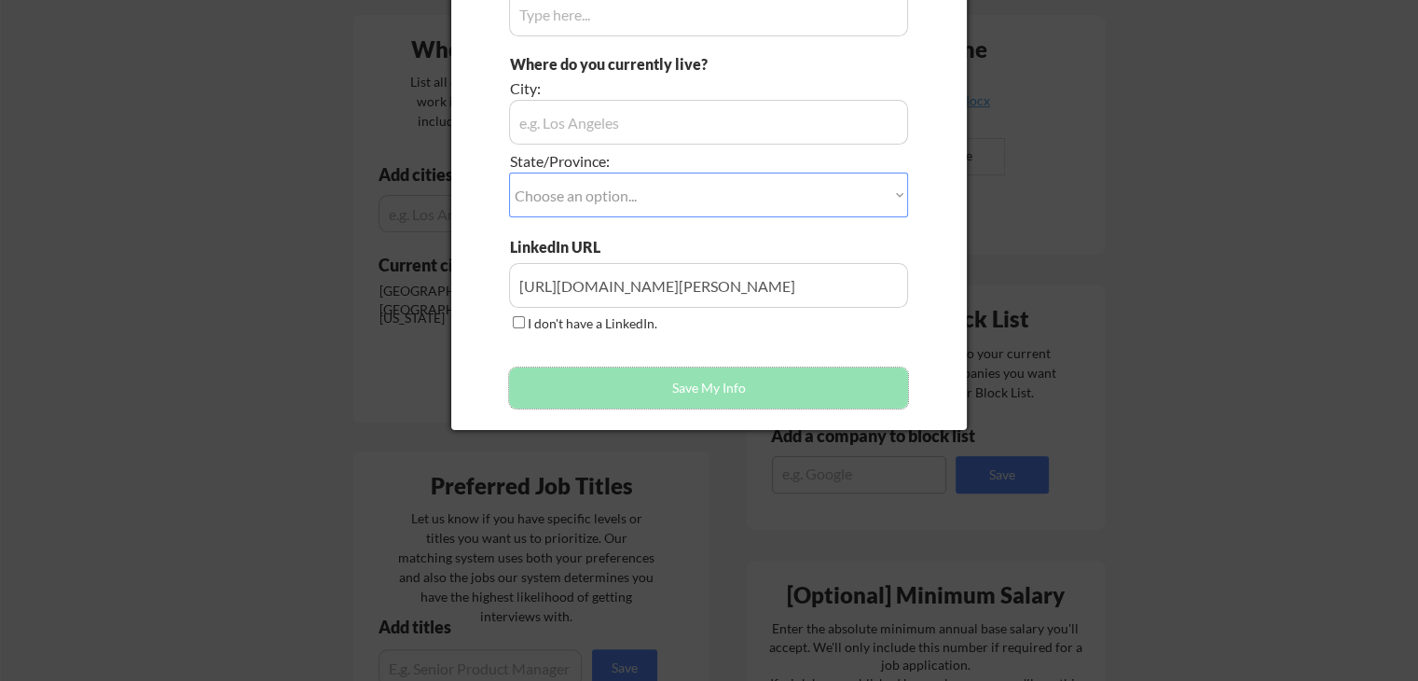
click at [694, 391] on button "Save My Info" at bounding box center [708, 387] width 399 height 41
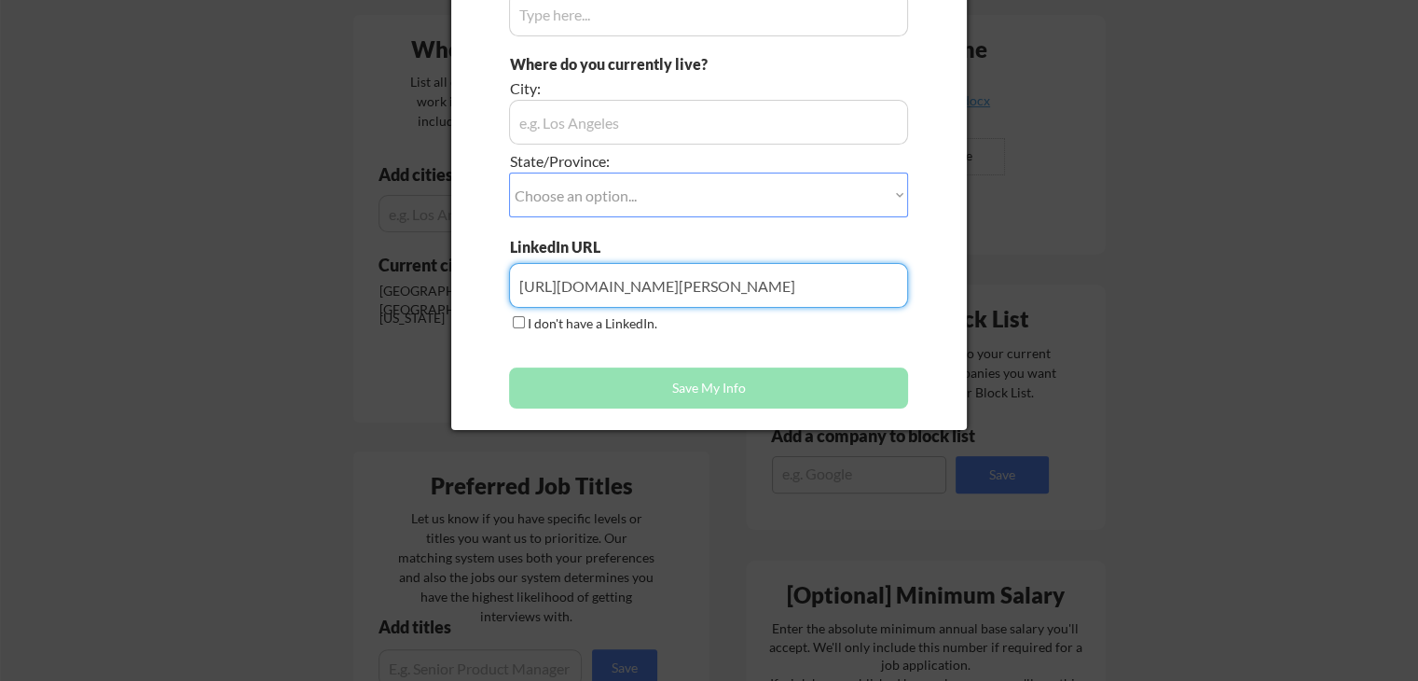
click at [880, 281] on input "input" at bounding box center [708, 285] width 399 height 45
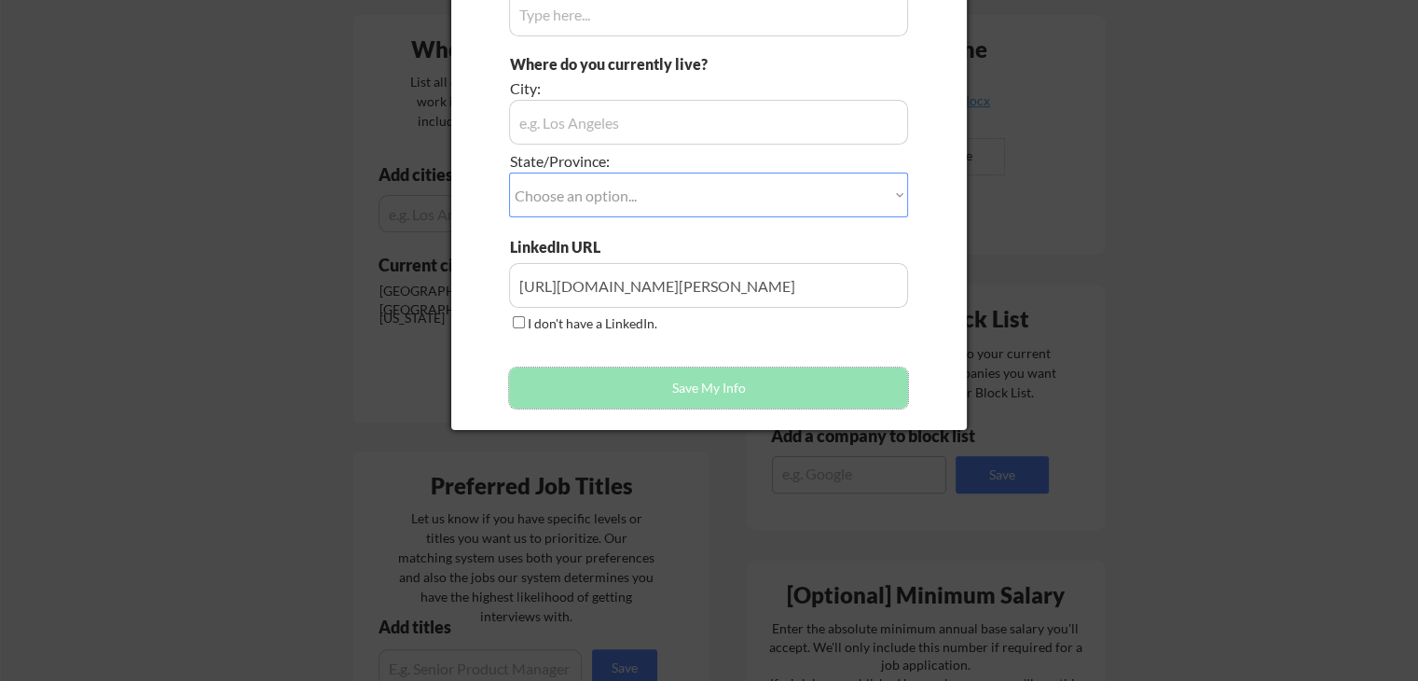
click at [764, 388] on button "Save My Info" at bounding box center [708, 387] width 399 height 41
click at [818, 206] on select "Choose an option... Other/Not Applicable [US_STATE] [US_STATE] [GEOGRAPHIC_DATA…" at bounding box center [708, 194] width 399 height 45
select select ""[US_STATE]""
click at [509, 172] on select "Choose an option... Other/Not Applicable [US_STATE] [US_STATE] [GEOGRAPHIC_DATA…" at bounding box center [708, 194] width 399 height 45
click at [970, 81] on div at bounding box center [709, 340] width 1418 height 681
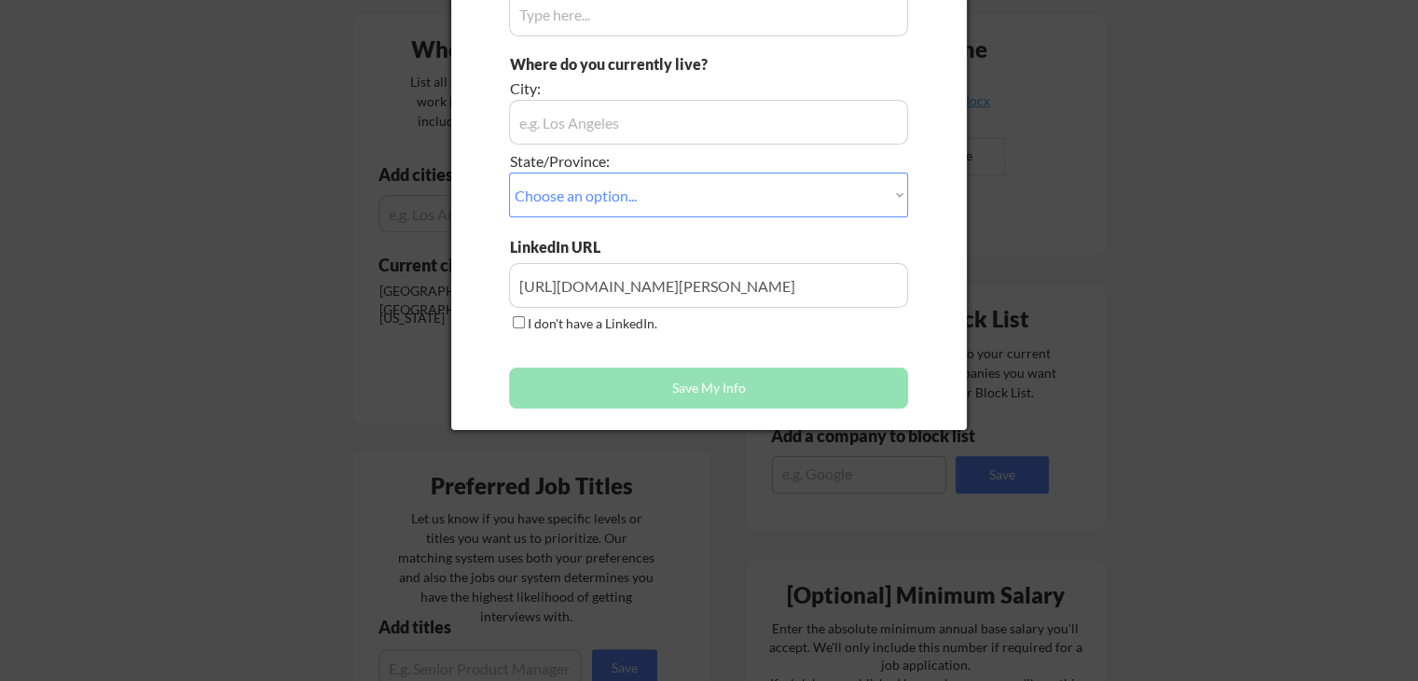
click at [793, 93] on div "City:" at bounding box center [657, 88] width 294 height 21
click at [775, 117] on input "input" at bounding box center [708, 122] width 399 height 45
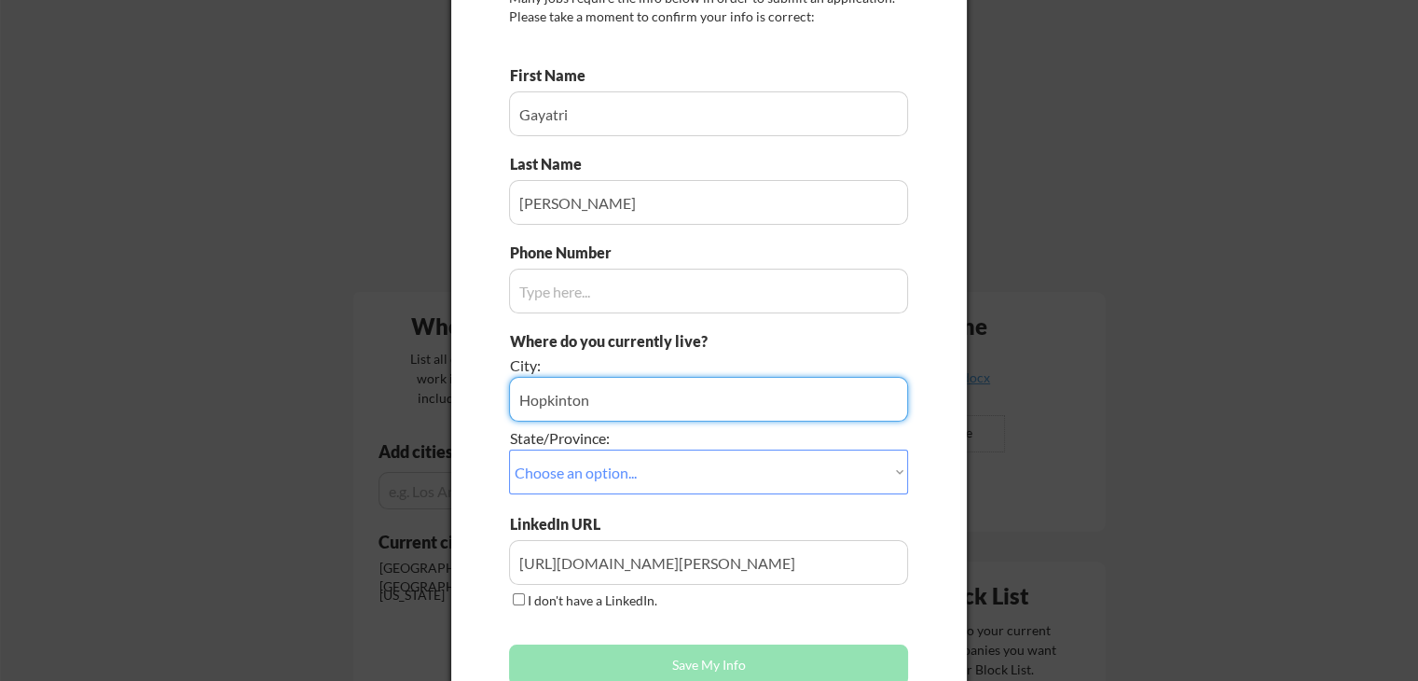
scroll to position [124, 0]
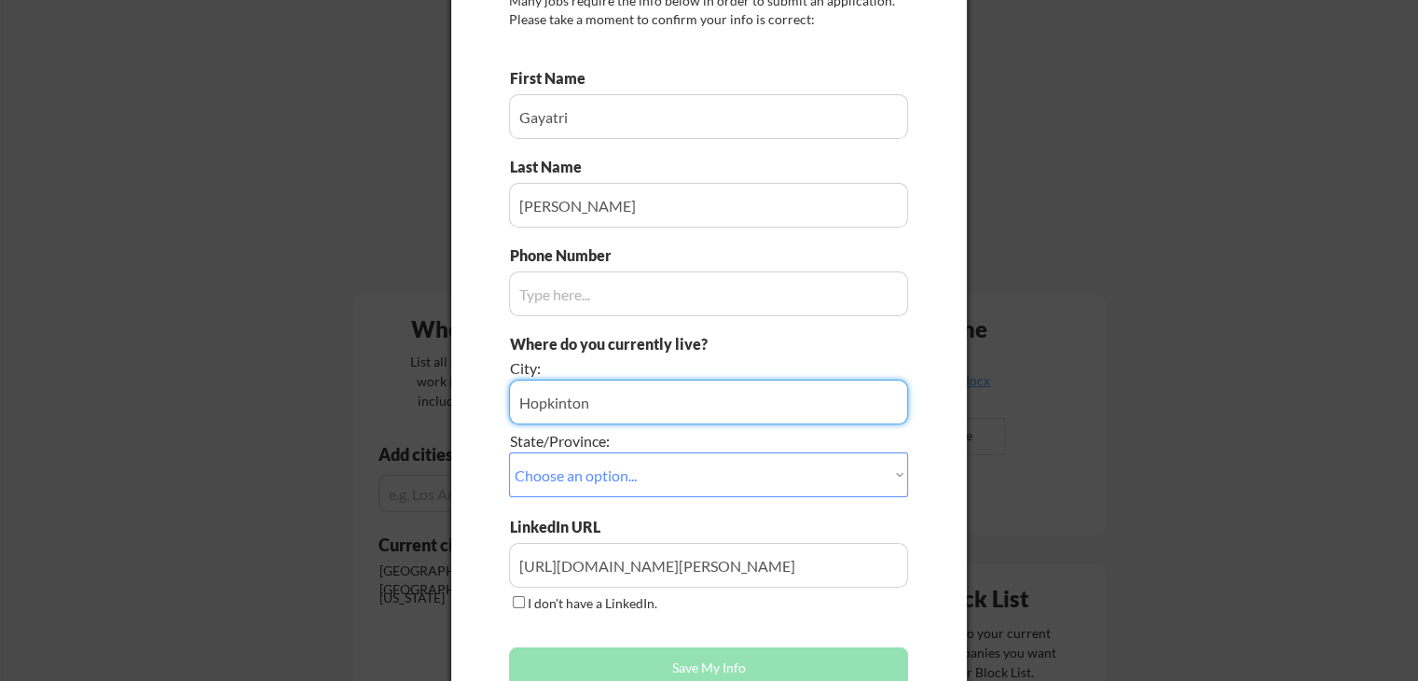
type input "Hopkinton"
click at [685, 312] on input "input" at bounding box center [708, 293] width 399 height 45
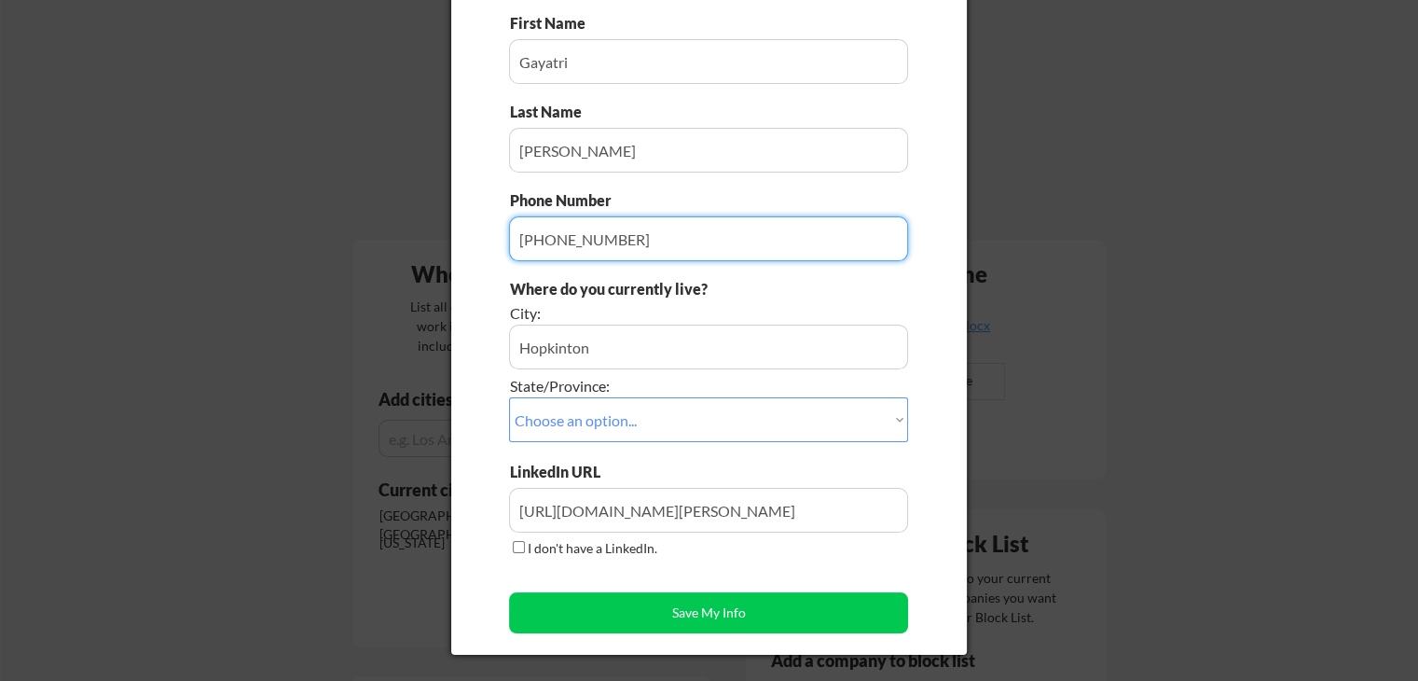
scroll to position [310, 0]
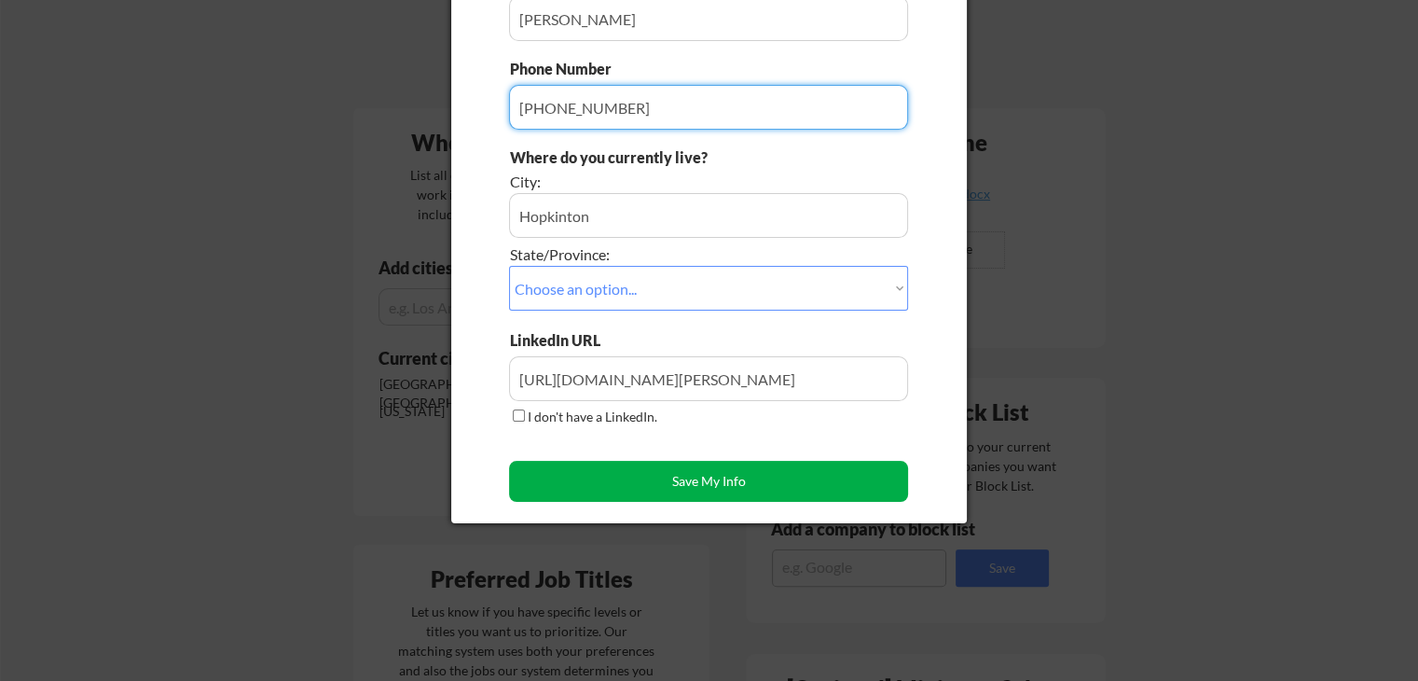
type input "[PHONE_NUMBER]"
click at [770, 476] on button "Save My Info" at bounding box center [708, 481] width 399 height 41
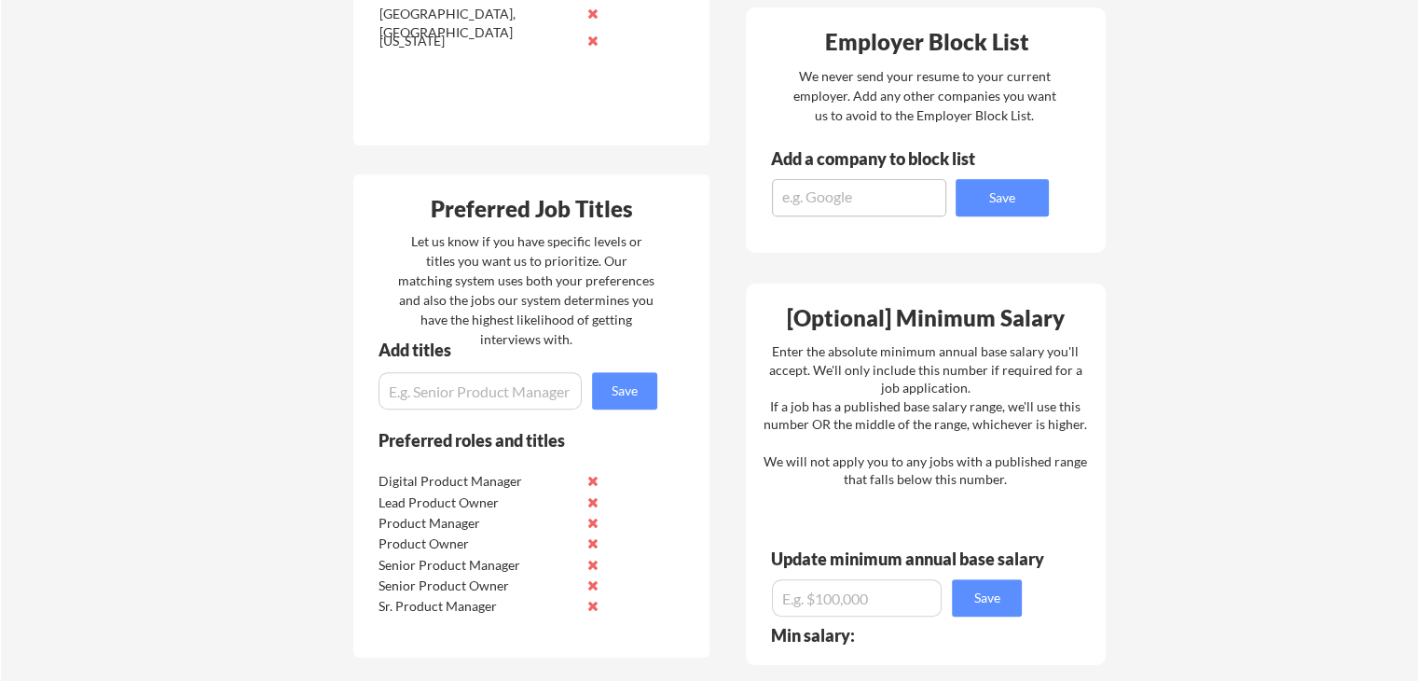
scroll to position [556, 0]
